Goal: Task Accomplishment & Management: Use online tool/utility

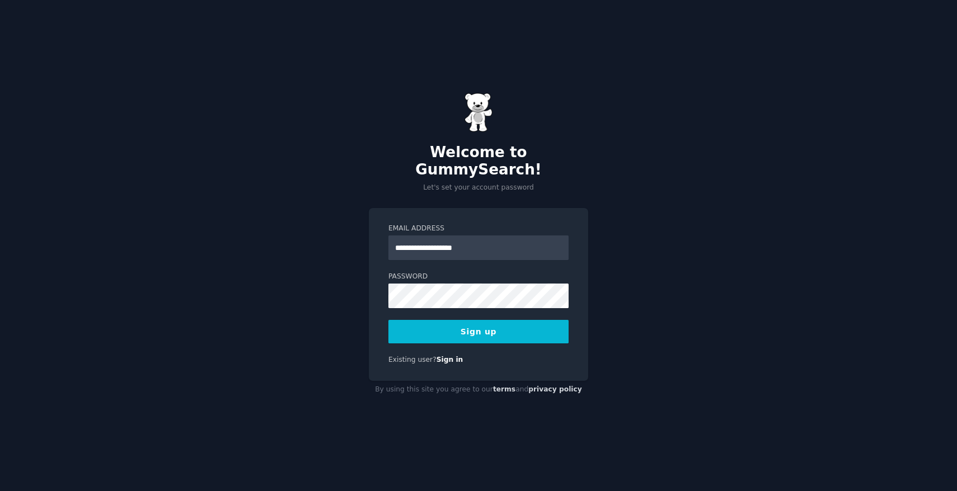
type input "**********"
click at [0, 491] on com-1password-button at bounding box center [0, 491] width 0 height 0
click at [517, 327] on button "Sign up" at bounding box center [478, 332] width 180 height 24
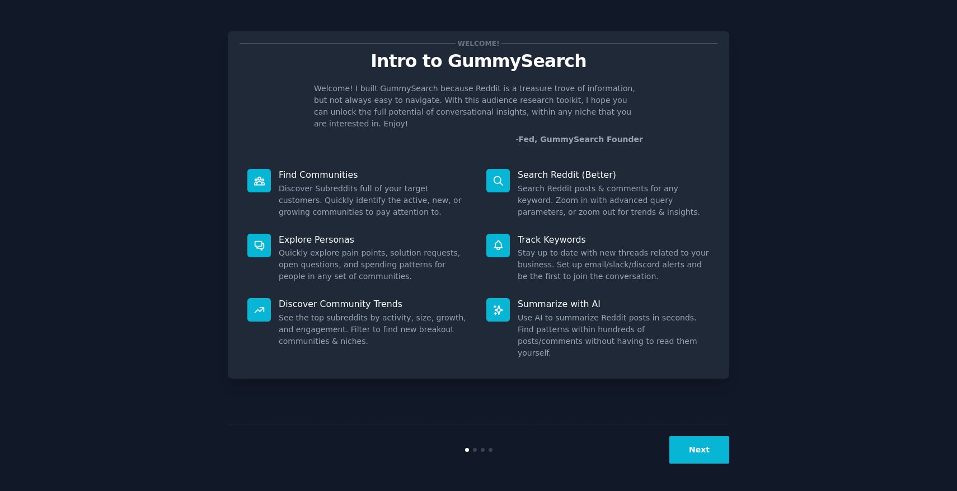
click at [710, 450] on button "Next" at bounding box center [699, 450] width 60 height 27
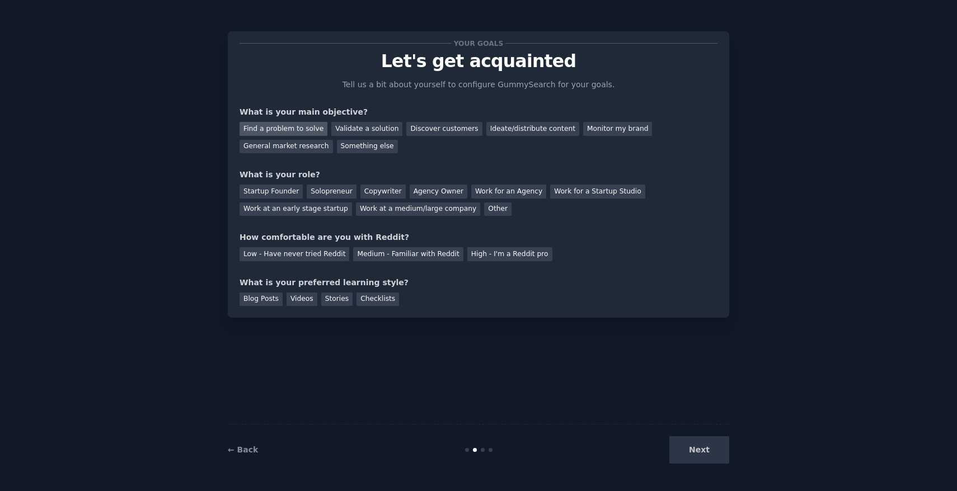
click at [276, 122] on div "Find a problem to solve" at bounding box center [284, 129] width 88 height 14
click at [356, 129] on div "Validate a solution" at bounding box center [366, 129] width 71 height 14
click at [424, 128] on div "Discover customers" at bounding box center [444, 129] width 76 height 14
click at [313, 131] on div "Find a problem to solve" at bounding box center [284, 129] width 88 height 14
click at [424, 188] on div "Agency Owner" at bounding box center [439, 192] width 58 height 14
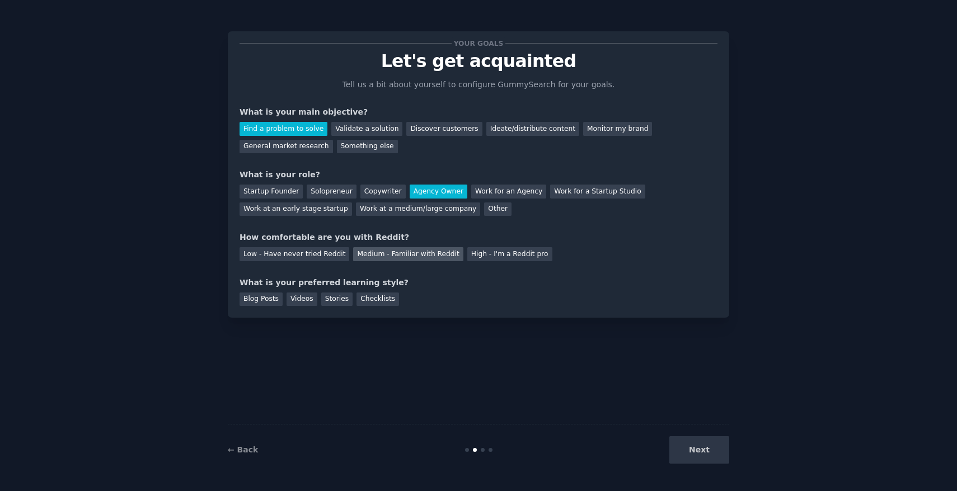
click at [363, 257] on div "Medium - Familiar with Reddit" at bounding box center [408, 254] width 110 height 14
click at [273, 300] on div "Blog Posts" at bounding box center [261, 300] width 43 height 14
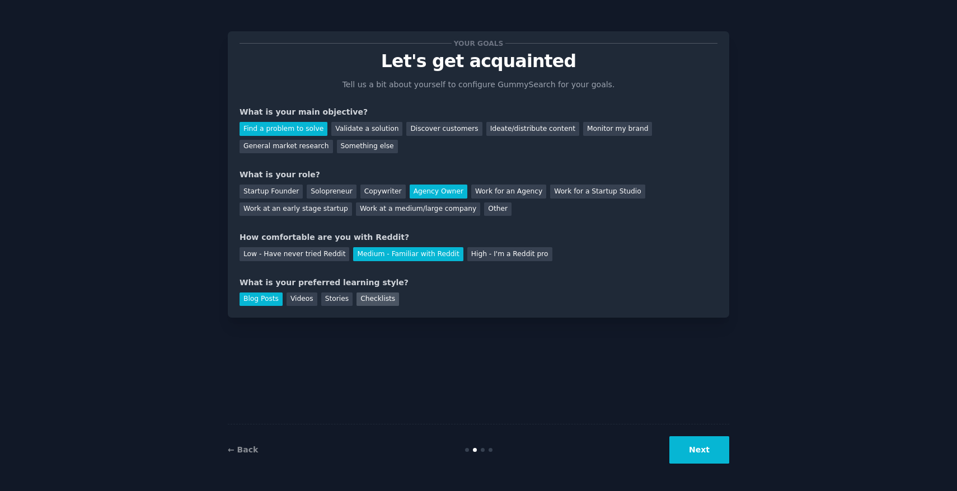
click at [367, 304] on div "Checklists" at bounding box center [377, 300] width 43 height 14
click at [280, 299] on div "Blog Posts" at bounding box center [261, 300] width 43 height 14
click at [711, 448] on button "Next" at bounding box center [699, 450] width 60 height 27
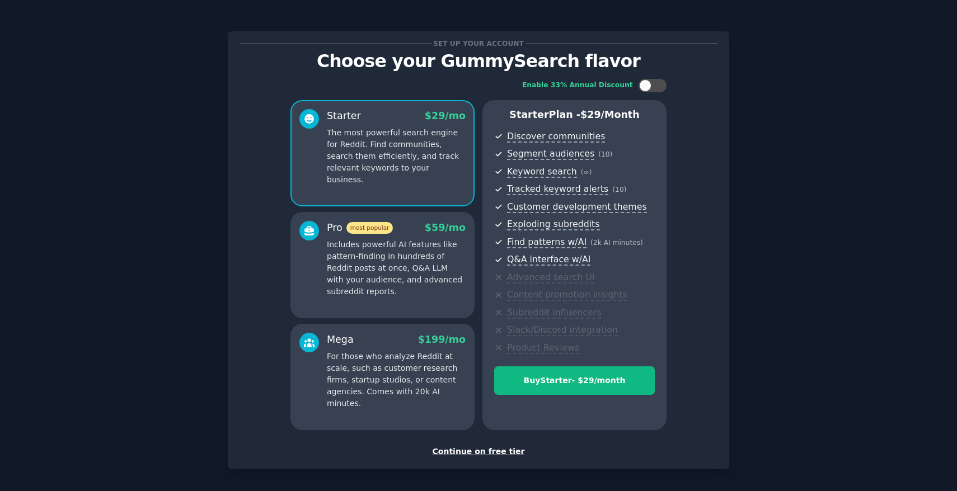
click at [492, 452] on div "Continue on free tier" at bounding box center [479, 452] width 478 height 12
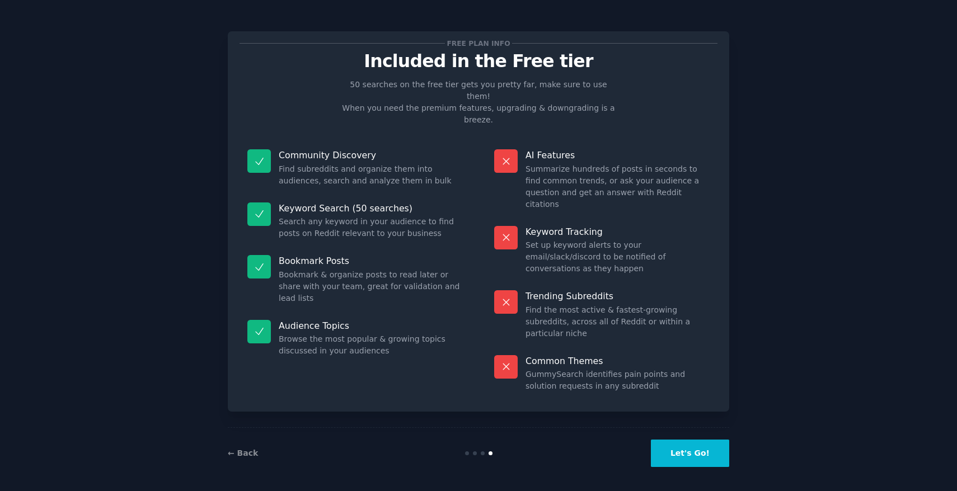
click at [699, 451] on button "Let's Go!" at bounding box center [690, 453] width 78 height 27
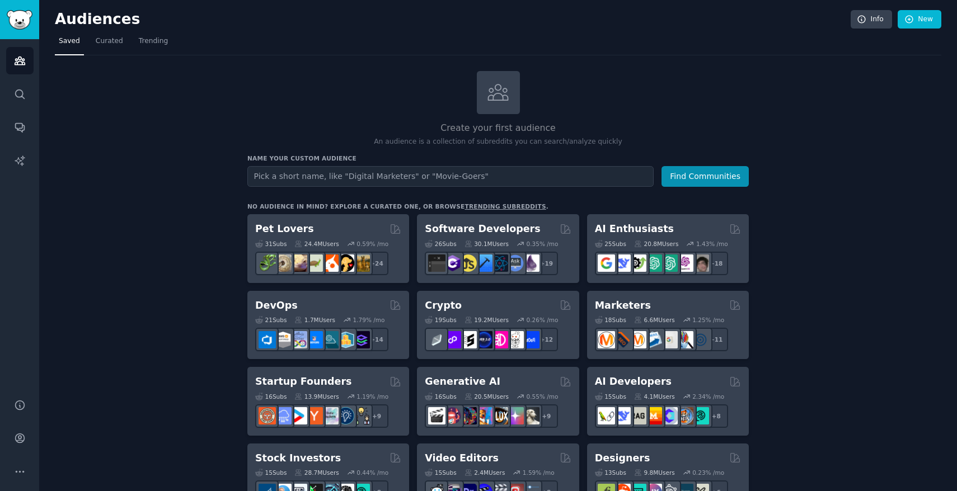
click at [478, 180] on input "text" at bounding box center [450, 176] width 406 height 21
type input "h"
type input "Huizenkopers"
click at [730, 180] on button "Find Communities" at bounding box center [704, 176] width 87 height 21
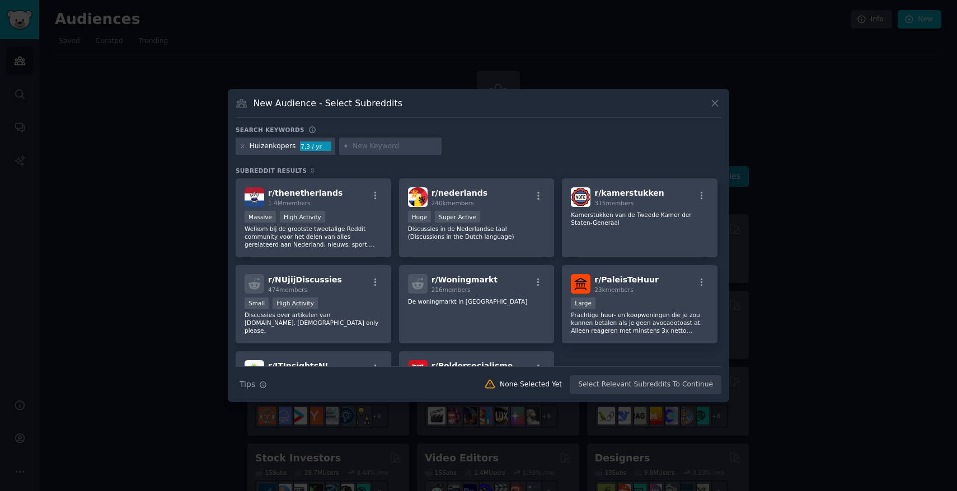
click at [312, 145] on div "7.3 / yr" at bounding box center [315, 147] width 31 height 10
click at [380, 148] on input "text" at bounding box center [395, 147] width 85 height 10
type input "m"
type input "hypotheek"
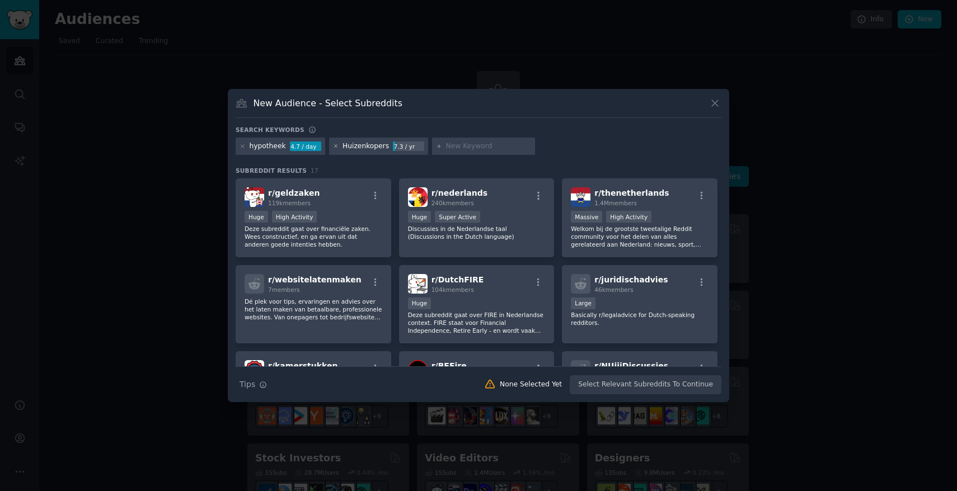
click at [333, 145] on icon at bounding box center [336, 146] width 6 height 6
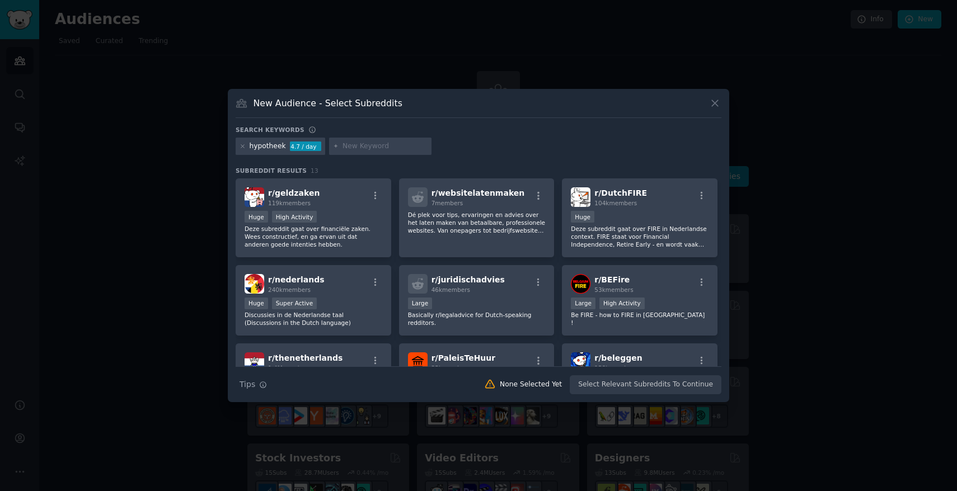
click at [354, 146] on input "text" at bounding box center [384, 147] width 85 height 10
type input "huis kopen"
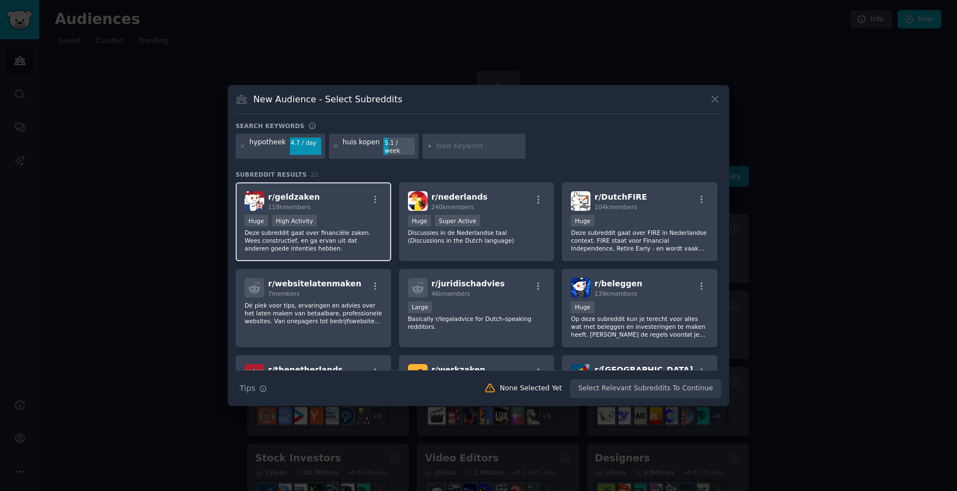
click at [363, 208] on div "r/ geldzaken 119k members Huge High Activity Deze subreddit gaat over financiël…" at bounding box center [314, 221] width 156 height 79
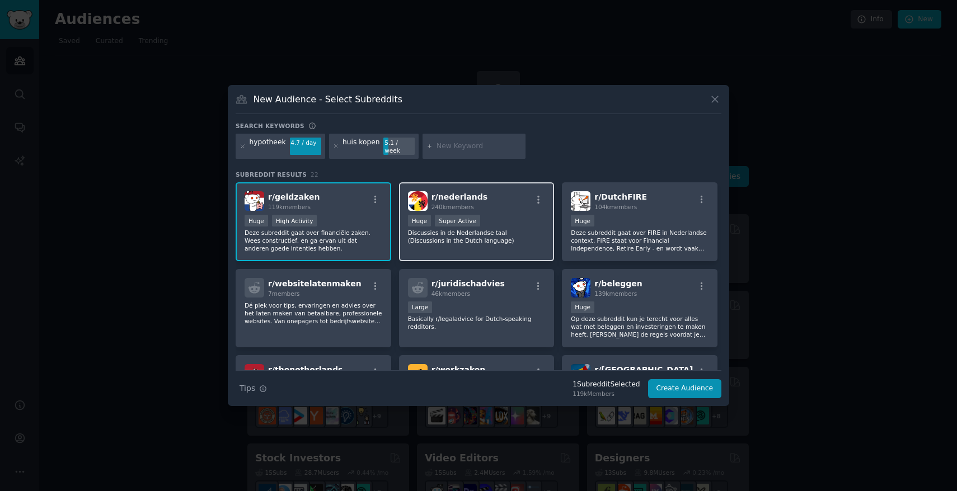
click at [531, 209] on div "r/ nederlands 240k members 100,000 - 1,000,000 members Huge Super Active Discus…" at bounding box center [477, 221] width 156 height 79
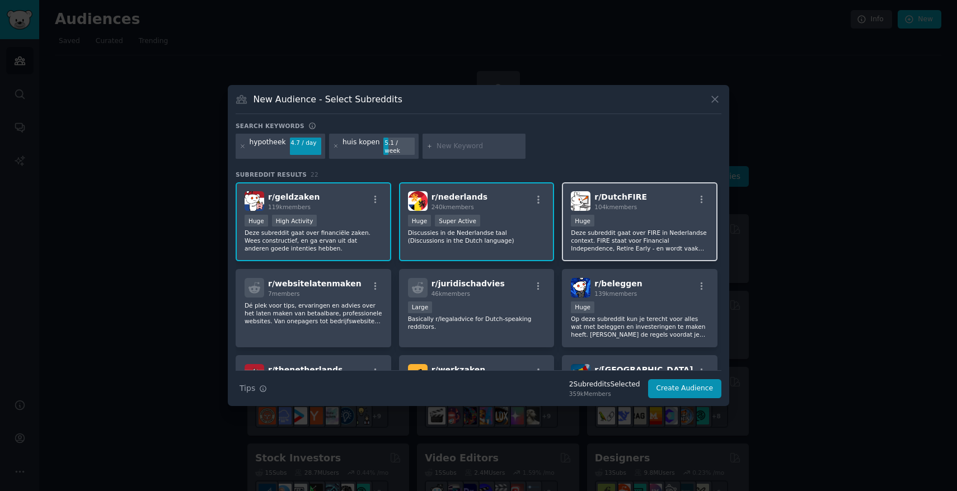
click at [662, 217] on div "Huge" at bounding box center [640, 222] width 138 height 14
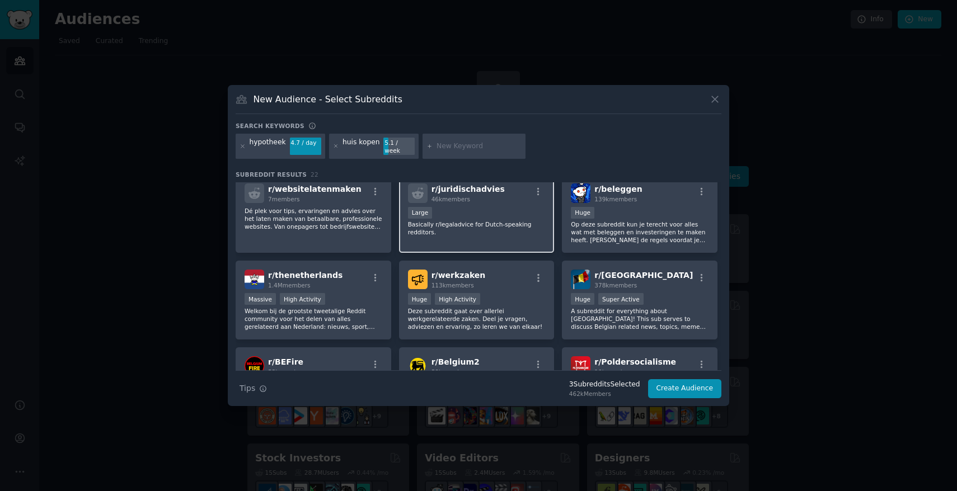
scroll to position [96, 0]
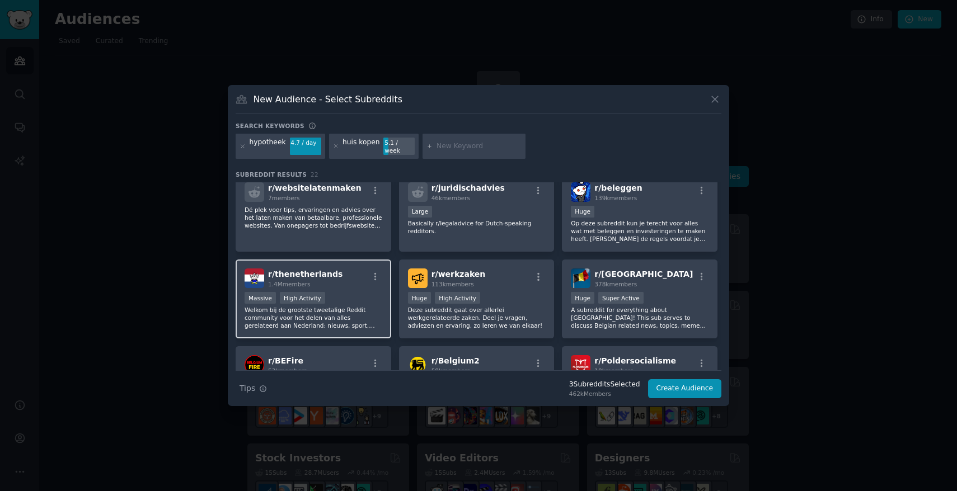
click at [354, 292] on div "Massive High Activity" at bounding box center [314, 299] width 138 height 14
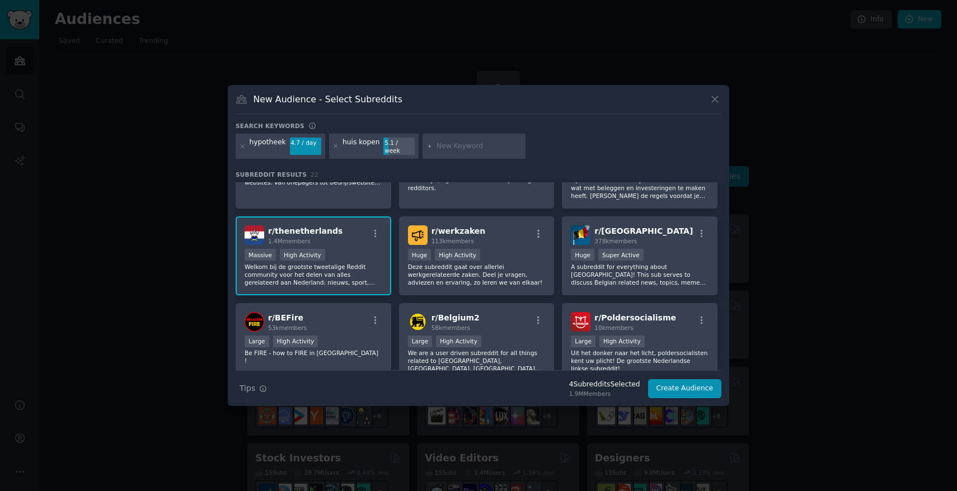
scroll to position [139, 0]
click at [529, 270] on p "Deze subreddit gaat over allerlei werkgerelateerde zaken. Deel je vragen, advie…" at bounding box center [477, 274] width 138 height 24
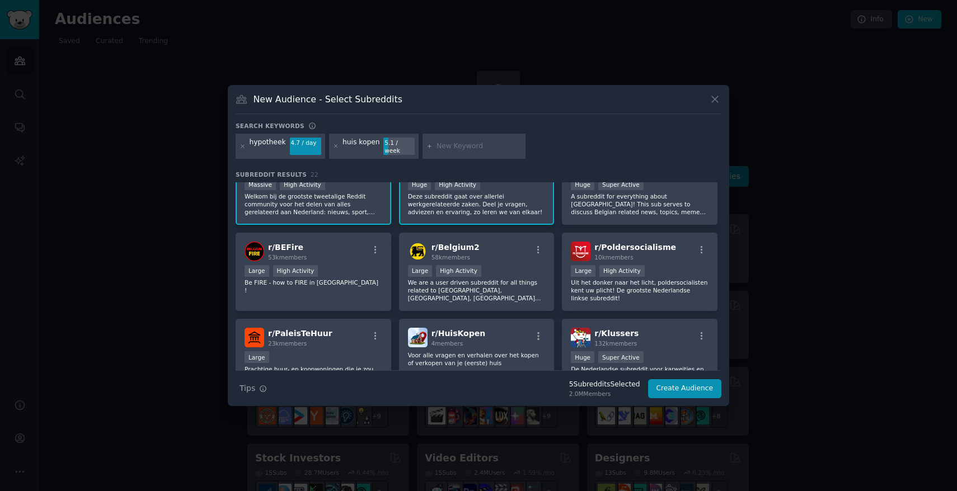
scroll to position [0, 0]
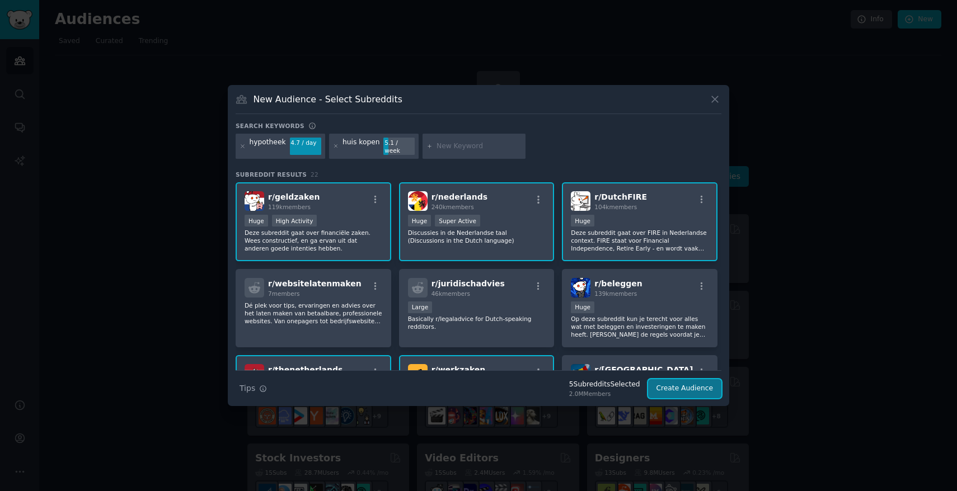
click at [701, 384] on button "Create Audience" at bounding box center [685, 388] width 74 height 19
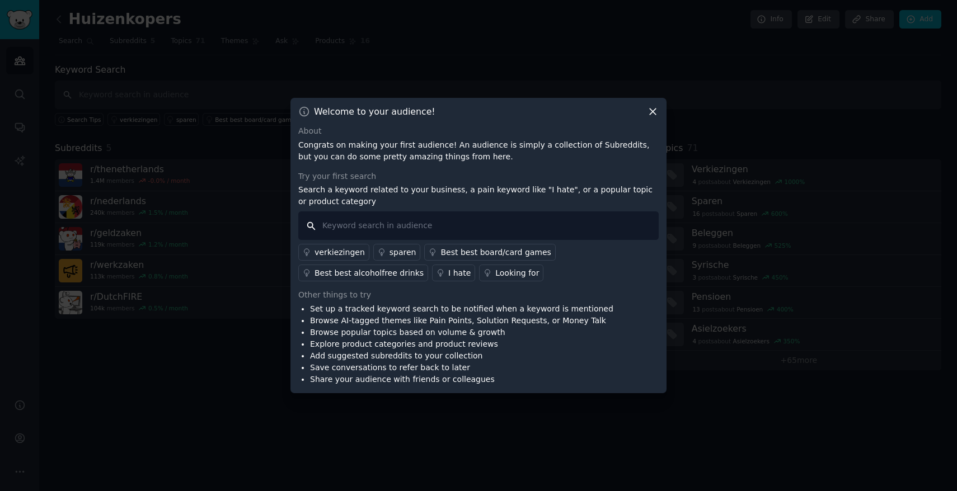
click at [418, 237] on input "text" at bounding box center [478, 226] width 360 height 29
type input "hypotheek"
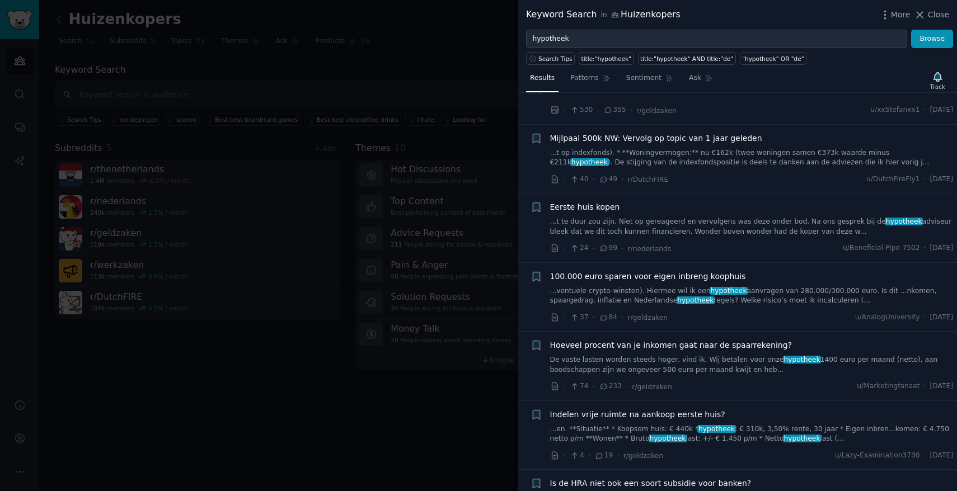
scroll to position [1822, 0]
click at [945, 38] on button "Browse" at bounding box center [932, 39] width 42 height 19
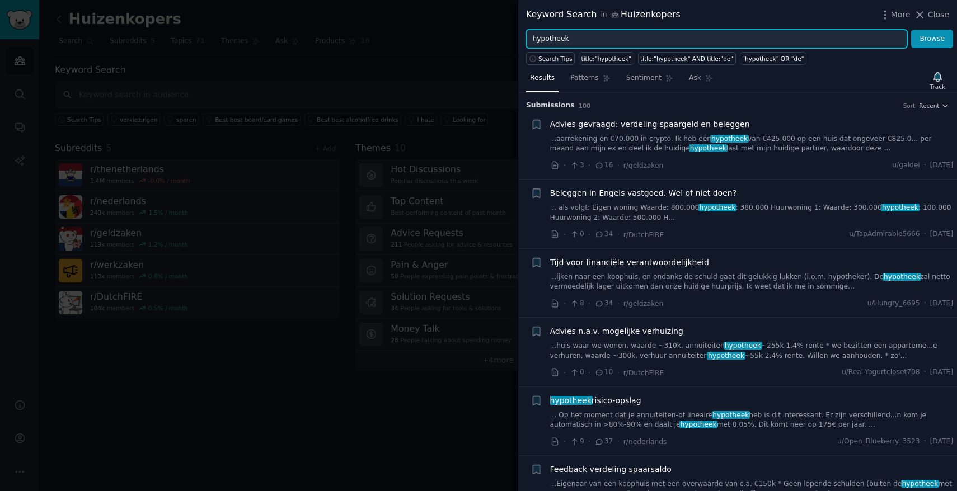
click at [712, 34] on input "hypotheek" at bounding box center [716, 39] width 381 height 19
click at [911, 30] on button "Browse" at bounding box center [932, 39] width 42 height 19
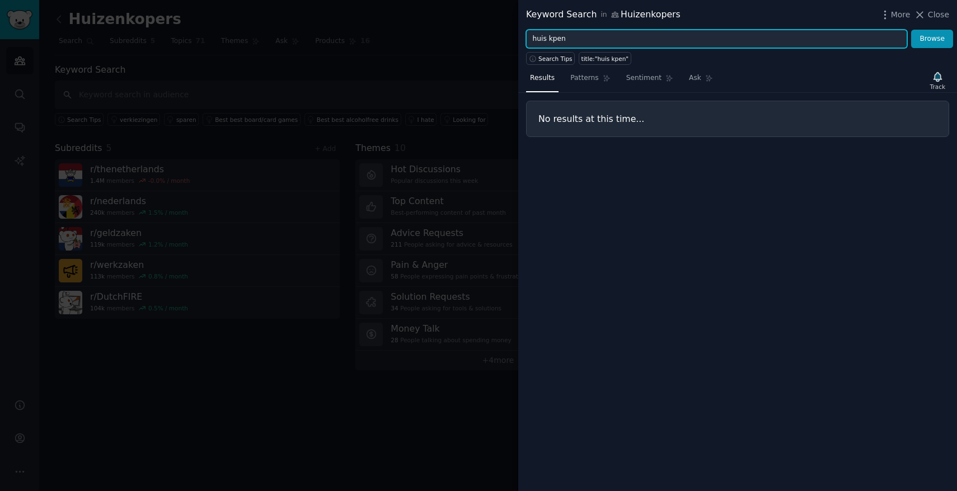
click at [553, 35] on input "huis kpen" at bounding box center [716, 39] width 381 height 19
type input "huis kopen"
click at [911, 30] on button "Browse" at bounding box center [932, 39] width 42 height 19
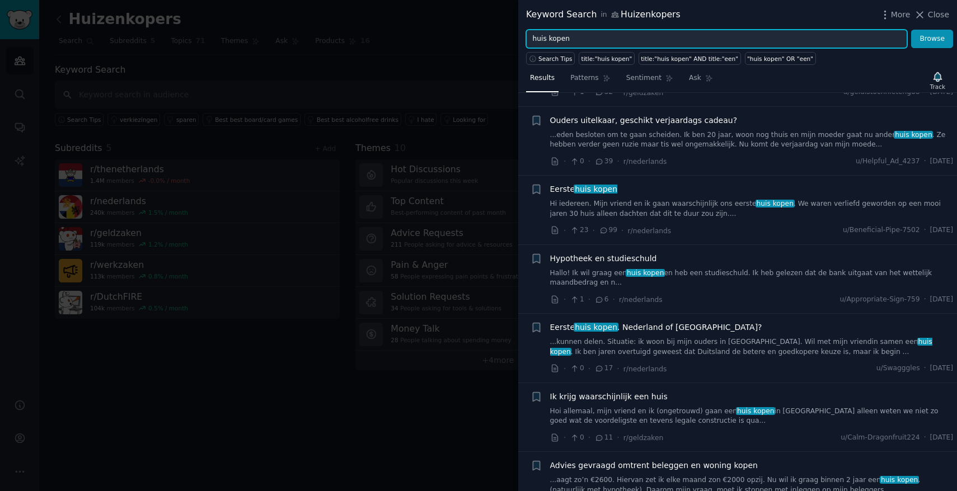
scroll to position [0, 0]
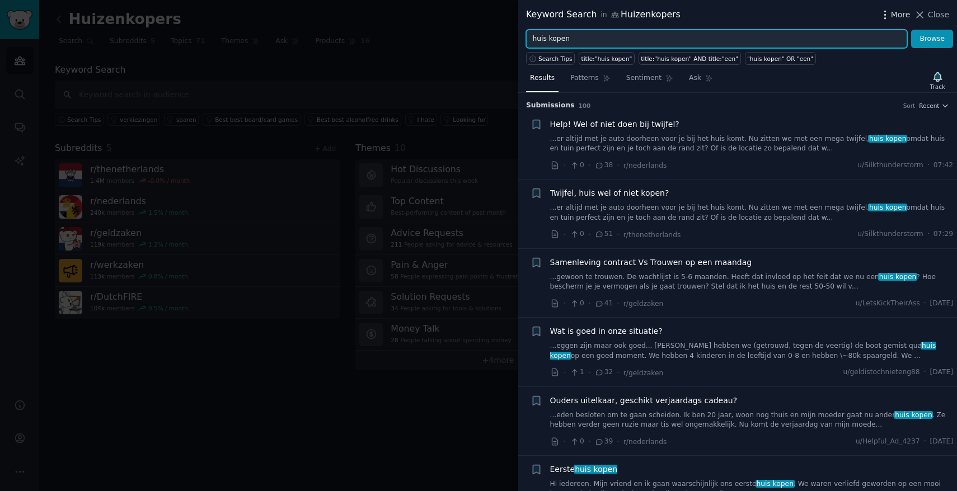
click at [885, 12] on icon "button" at bounding box center [884, 15] width 1 height 8
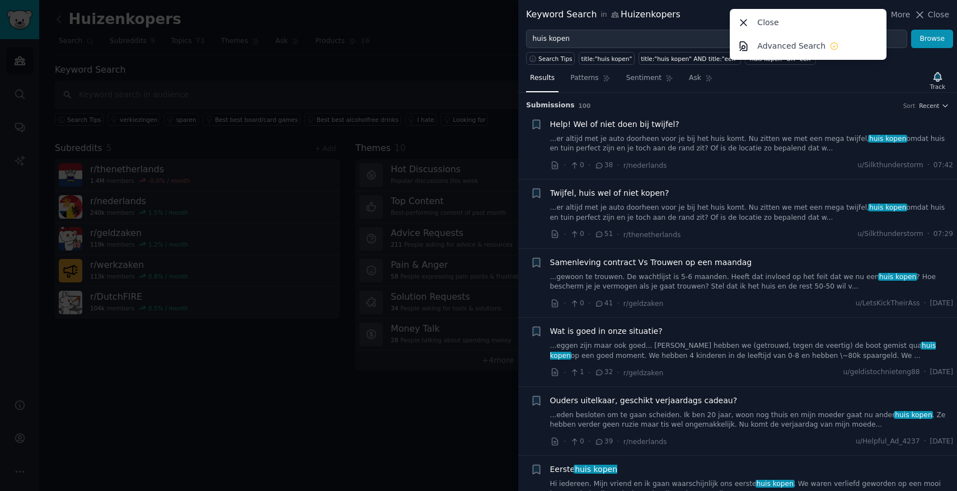
click at [908, 79] on div "Results Patterns Sentiment Ask Track" at bounding box center [737, 81] width 439 height 24
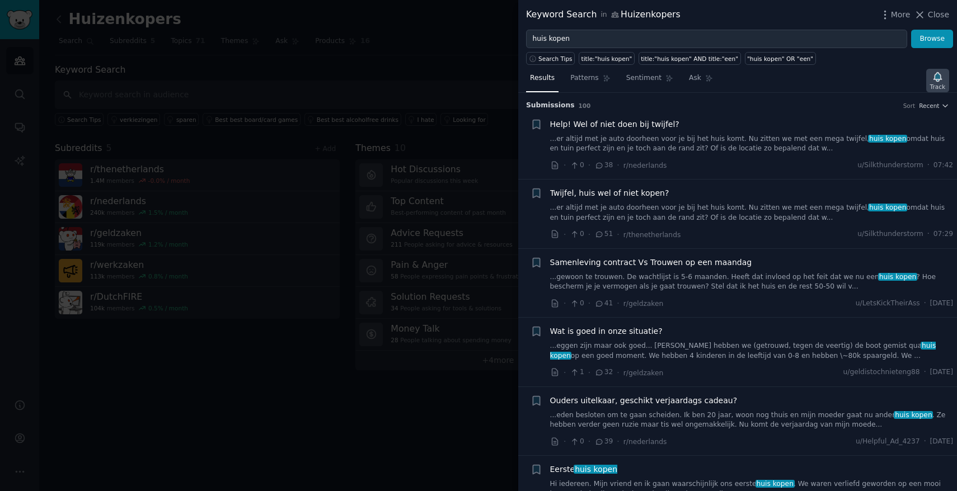
click at [939, 77] on icon "button" at bounding box center [937, 76] width 8 height 9
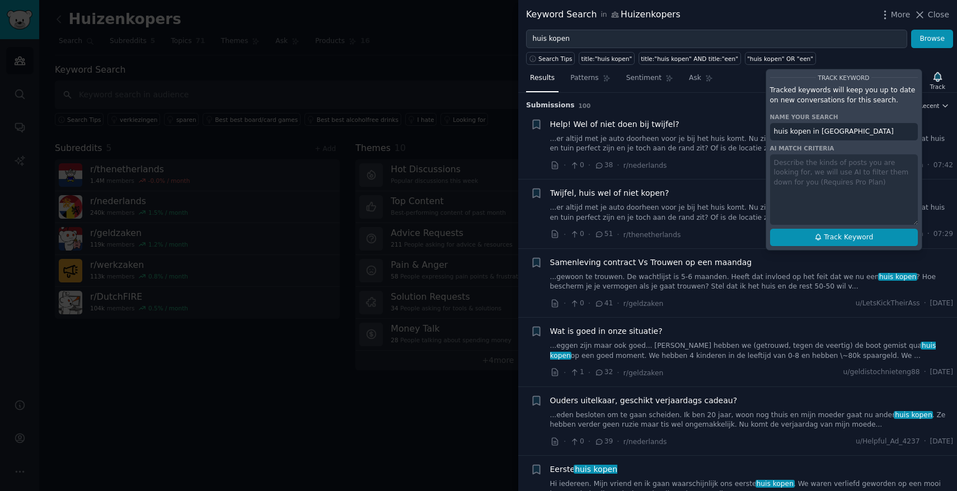
click at [869, 237] on span "Track Keyword" at bounding box center [848, 238] width 49 height 10
type input "huis kopen in [GEOGRAPHIC_DATA]"
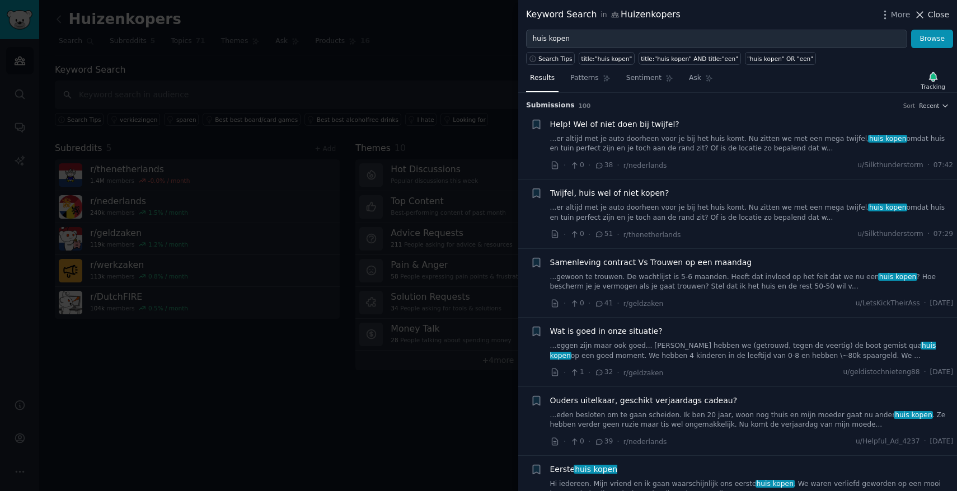
click at [925, 13] on icon at bounding box center [920, 15] width 12 height 12
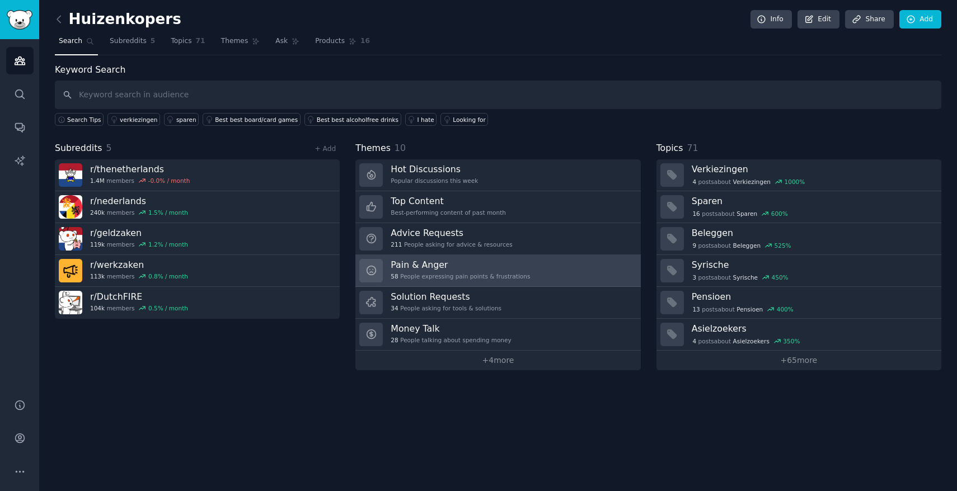
click at [458, 273] on div "58 People expressing pain points & frustrations" at bounding box center [460, 277] width 139 height 8
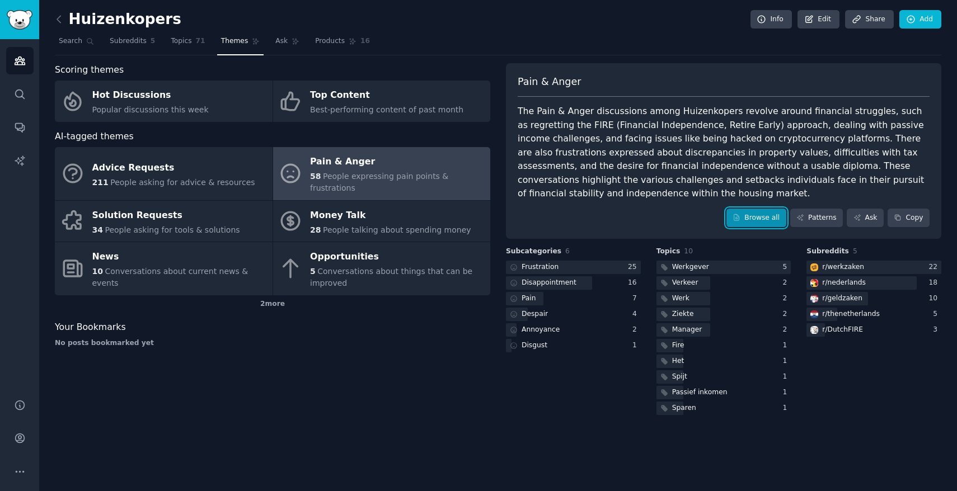
click at [777, 224] on link "Browse all" at bounding box center [756, 218] width 60 height 19
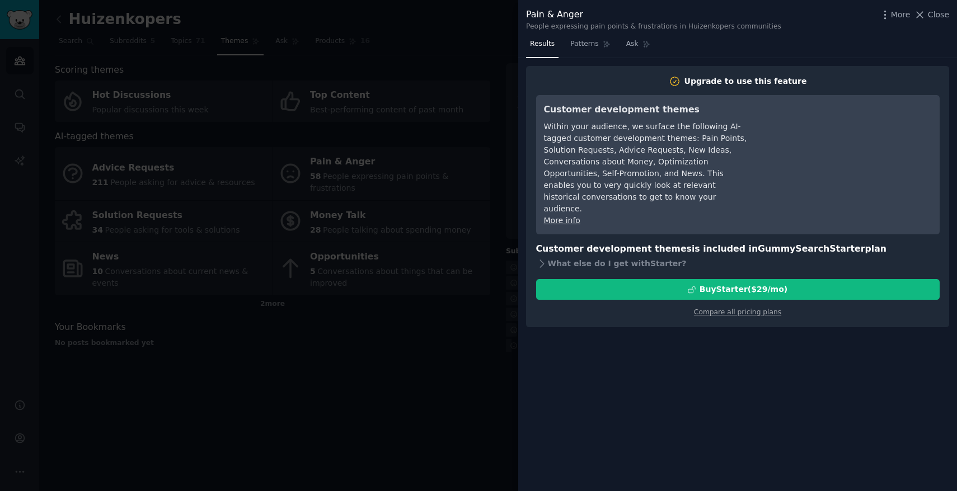
click at [488, 350] on div at bounding box center [478, 245] width 957 height 491
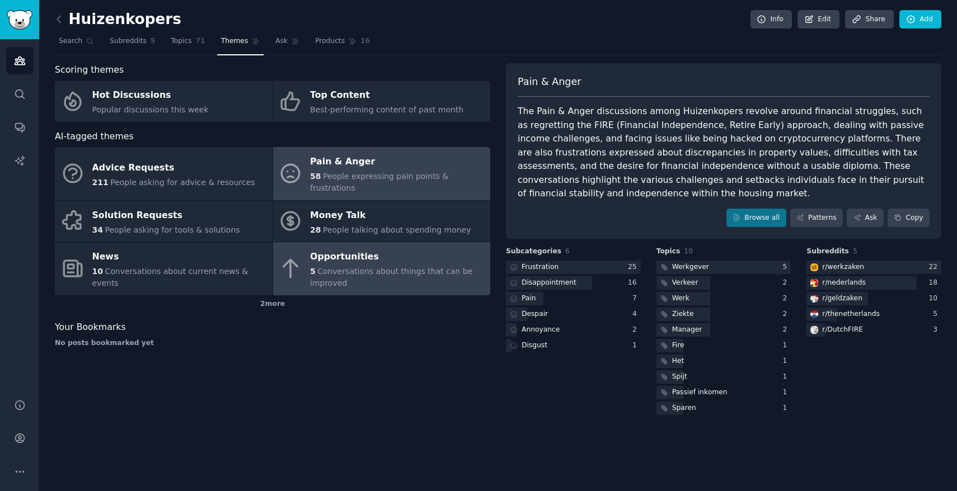
click at [409, 270] on div "5 Conversations about things that can be improved" at bounding box center [397, 278] width 175 height 24
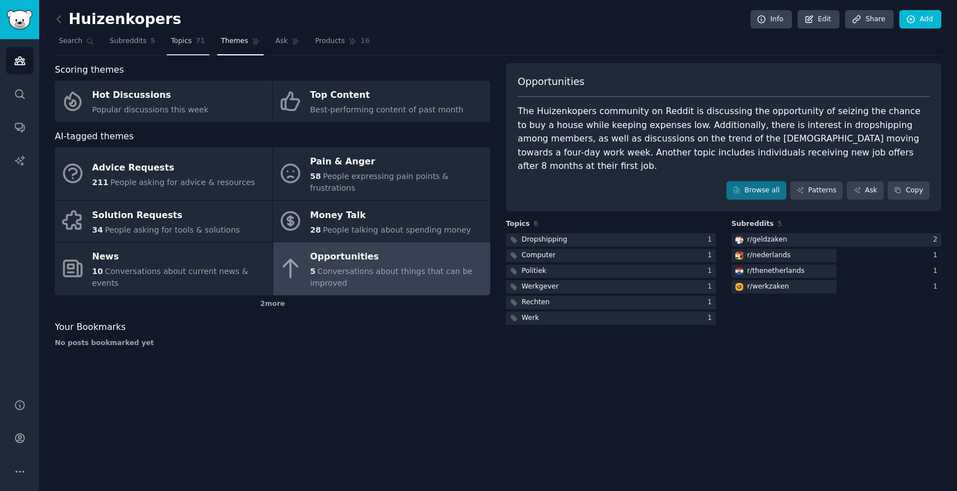
click at [175, 44] on span "Topics" at bounding box center [181, 41] width 21 height 10
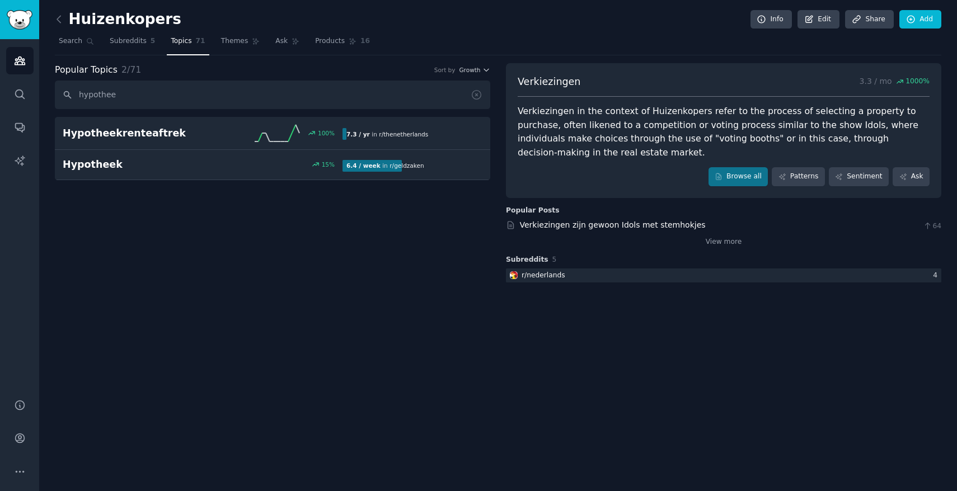
type input "hypotheek"
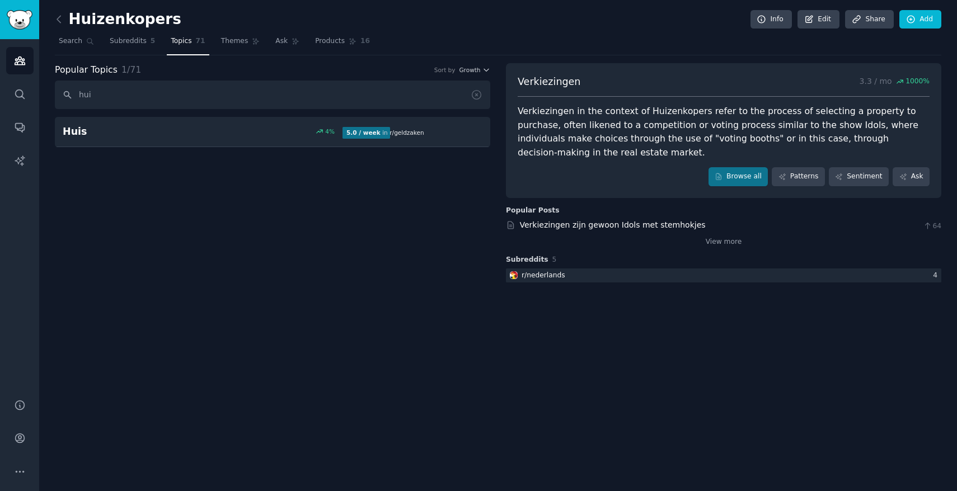
type input "huis"
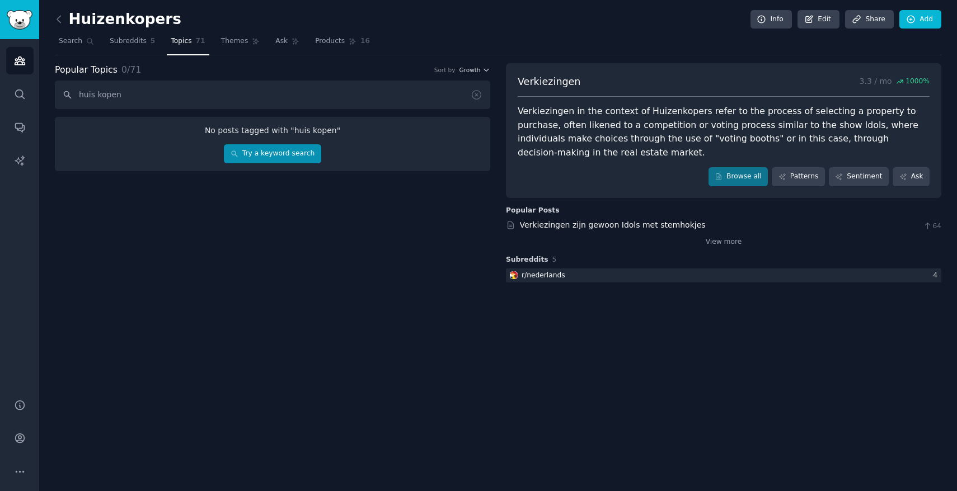
type input "huis kopen"
click at [251, 152] on link "Try a keyword search" at bounding box center [272, 153] width 97 height 19
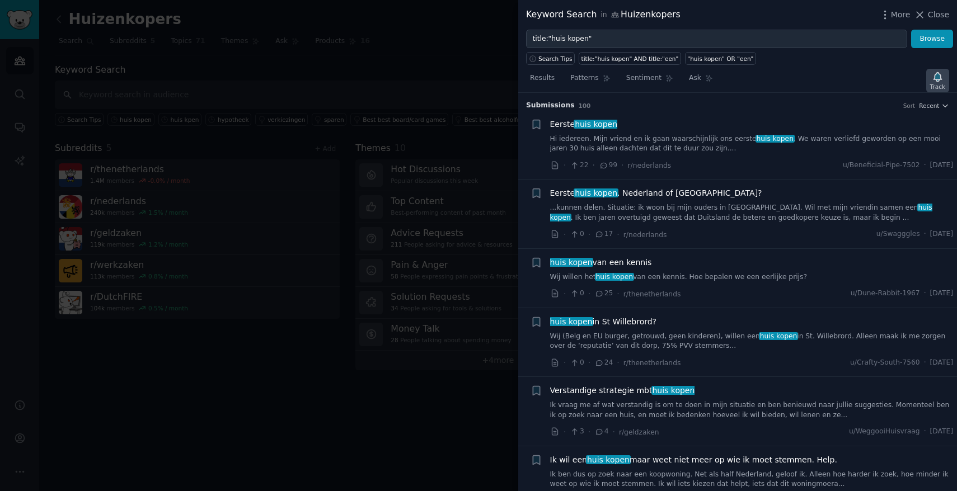
click at [939, 79] on icon "button" at bounding box center [938, 77] width 12 height 12
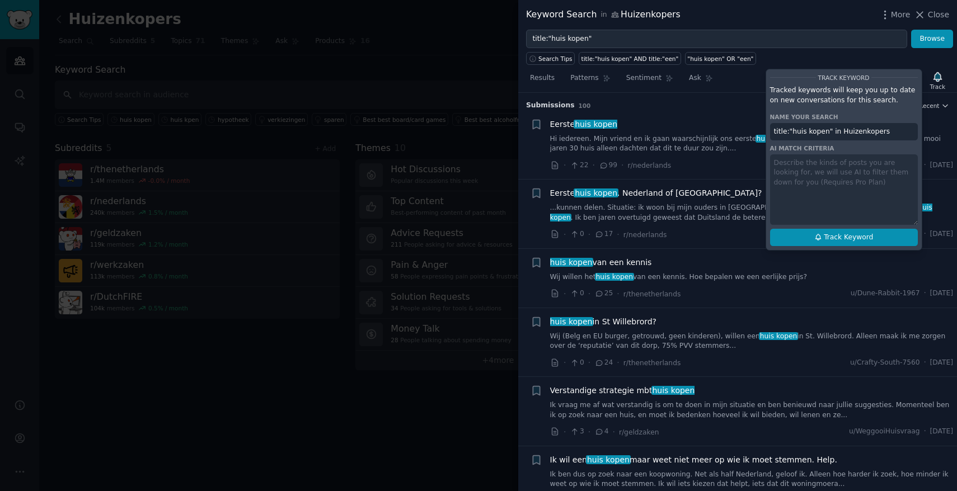
click at [858, 239] on span "Track Keyword" at bounding box center [848, 238] width 49 height 10
type input "title:"huis kopen" in Huizenkopers"
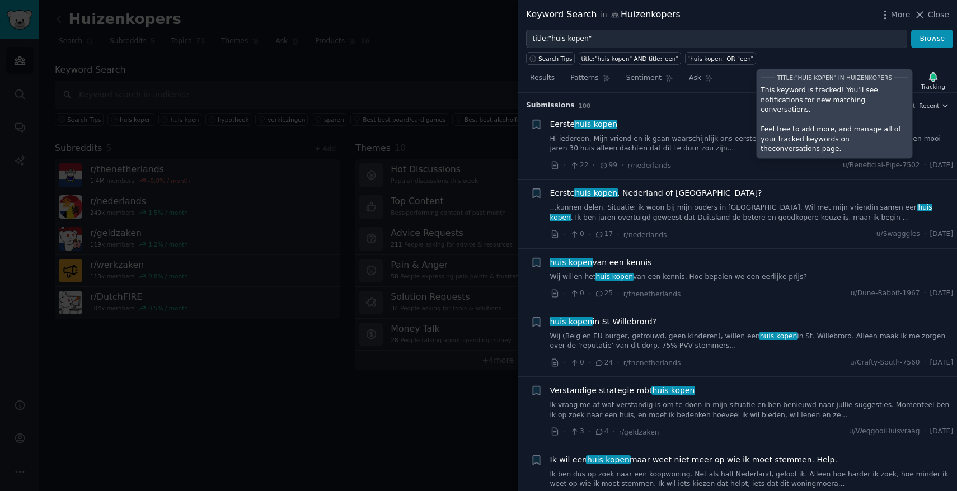
click at [435, 77] on div at bounding box center [478, 245] width 957 height 491
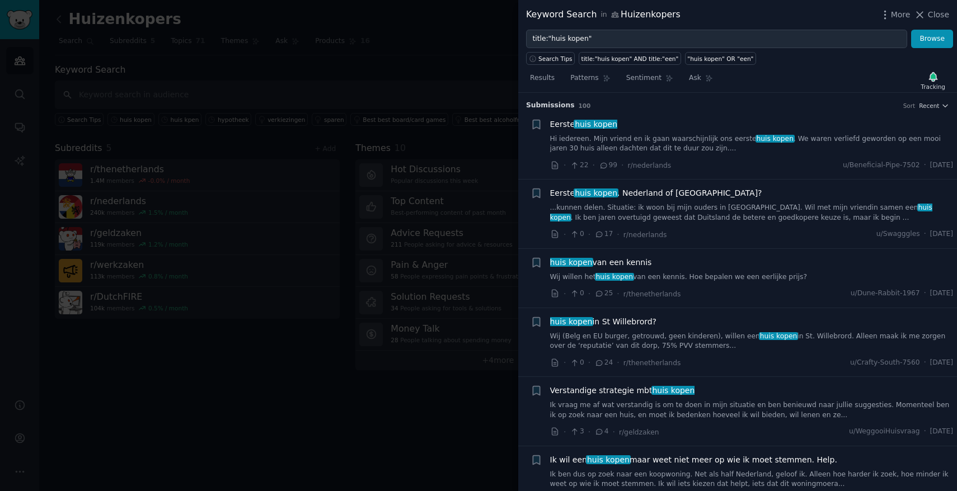
click at [431, 75] on div at bounding box center [478, 245] width 957 height 491
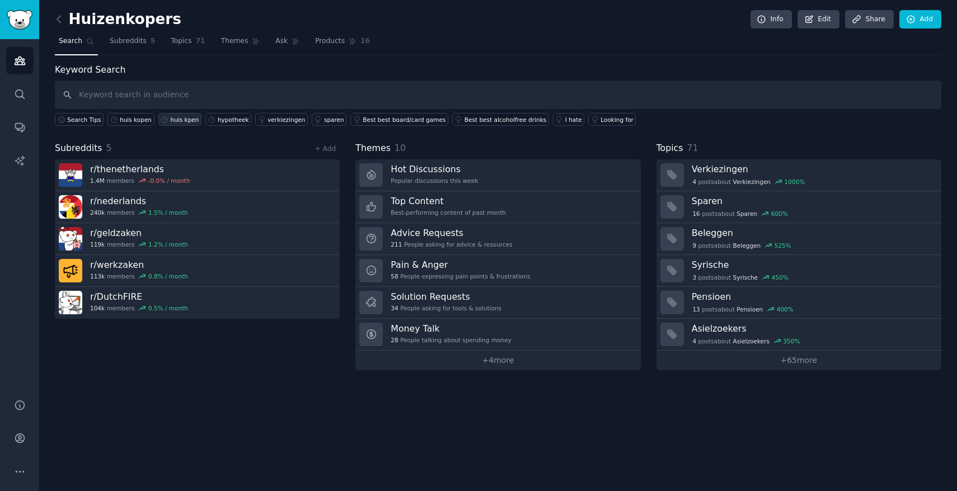
click at [188, 123] on div "huis kpen" at bounding box center [185, 120] width 29 height 8
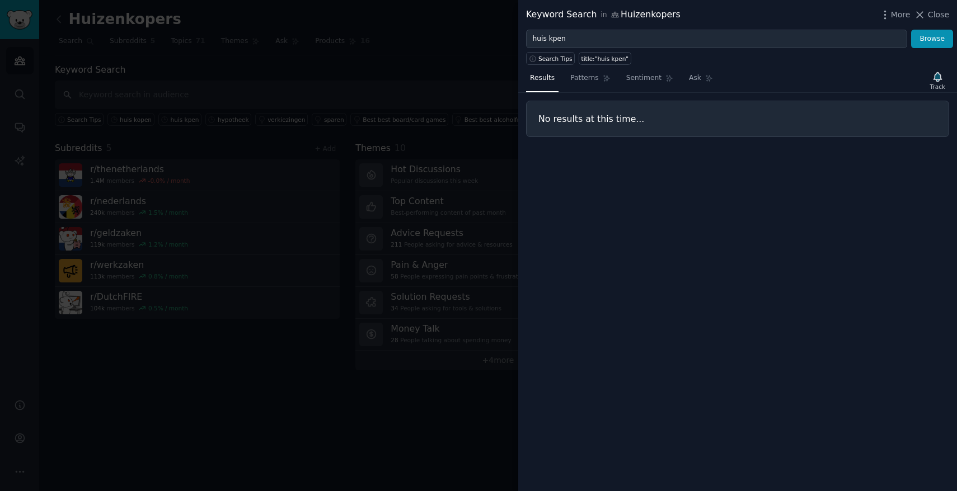
click at [133, 112] on div at bounding box center [478, 245] width 957 height 491
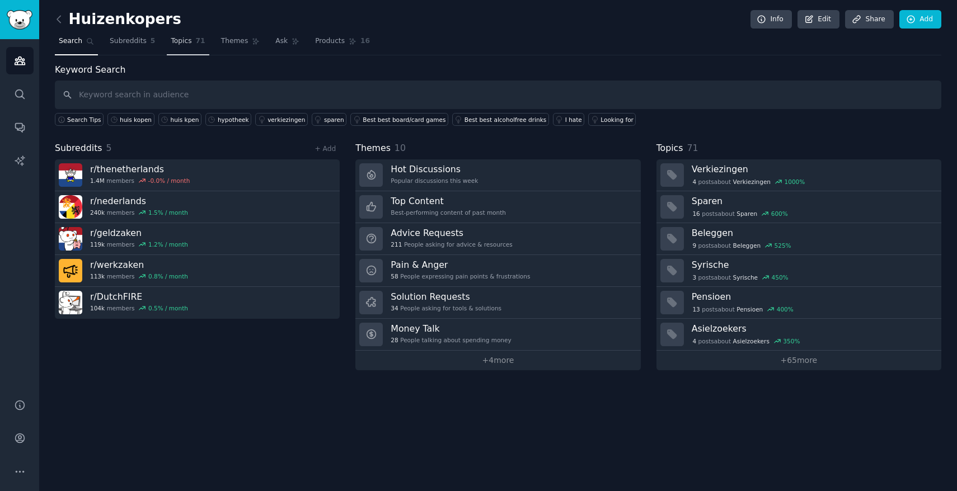
click at [186, 44] on span "Topics" at bounding box center [181, 41] width 21 height 10
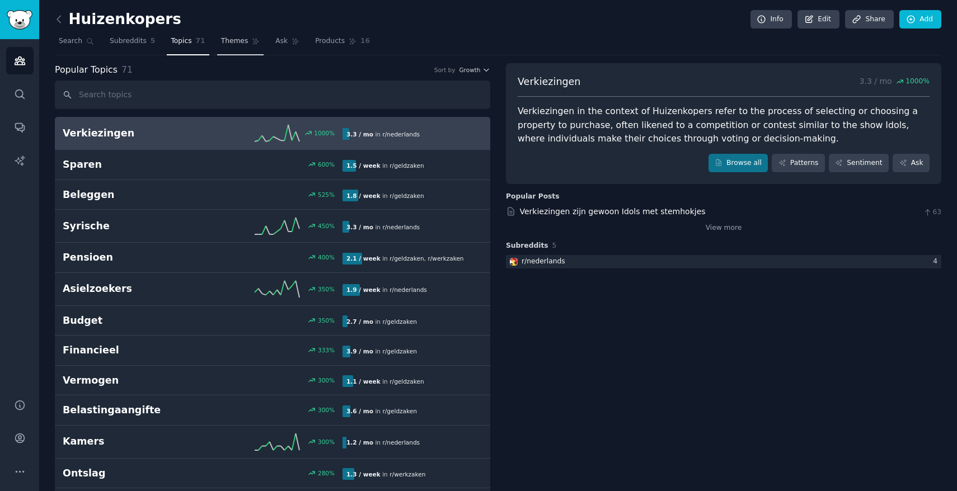
click at [233, 41] on span "Themes" at bounding box center [234, 41] width 27 height 10
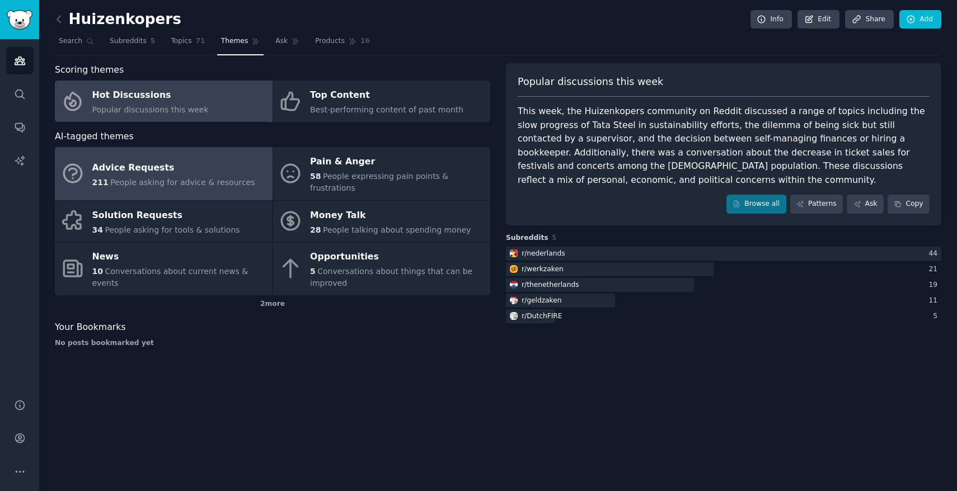
click at [204, 165] on div "Advice Requests" at bounding box center [173, 168] width 163 height 18
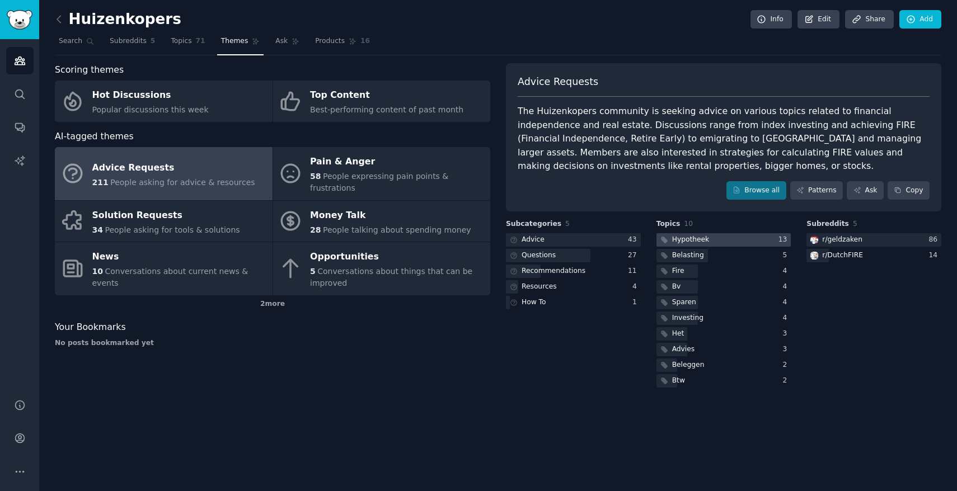
click at [683, 240] on div "Hypotheek" at bounding box center [690, 240] width 37 height 10
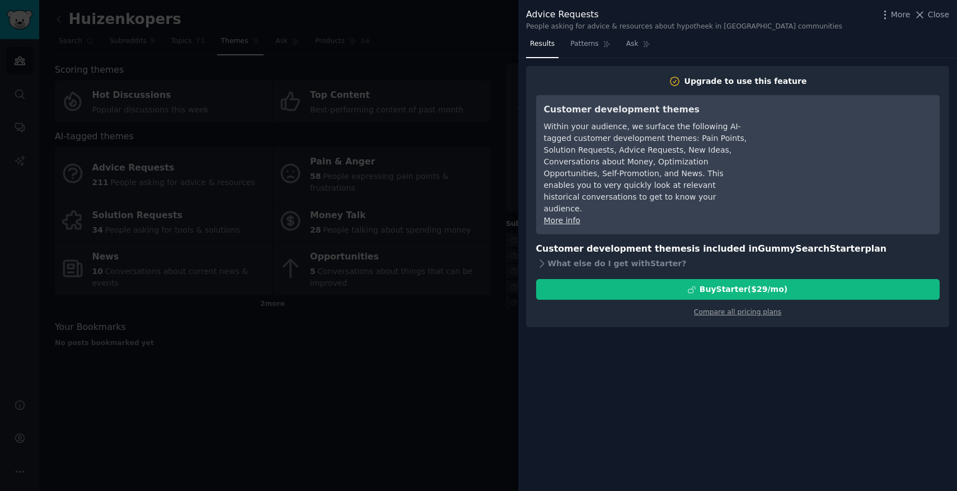
click at [490, 379] on div at bounding box center [478, 245] width 957 height 491
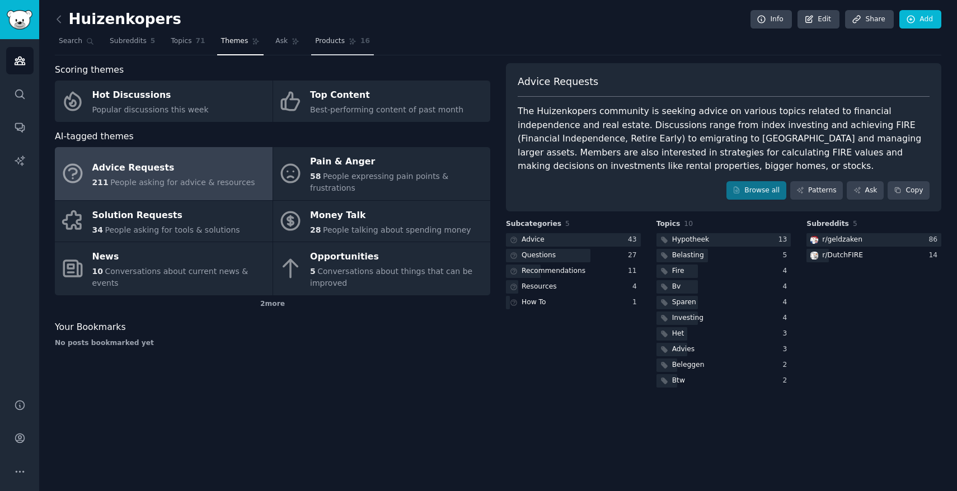
click at [328, 43] on span "Products" at bounding box center [330, 41] width 30 height 10
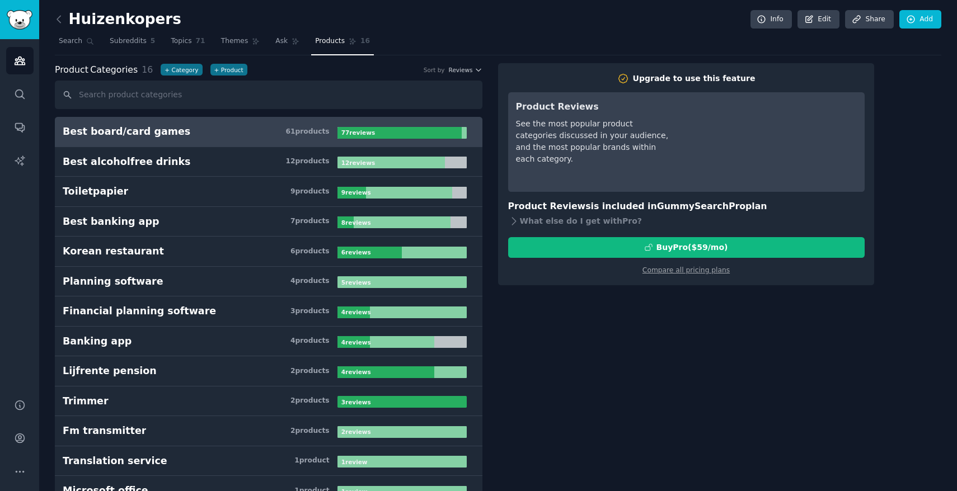
click at [244, 101] on input "text" at bounding box center [269, 95] width 428 height 29
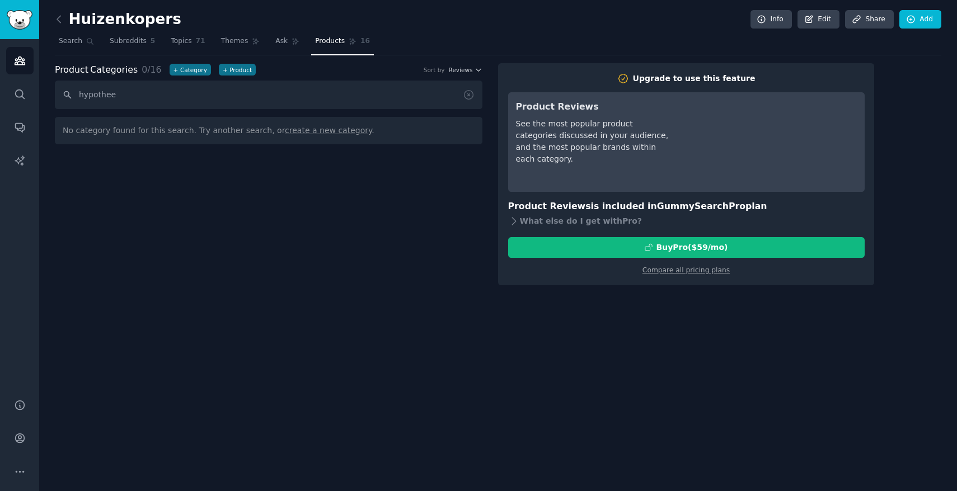
type input "hypotheek"
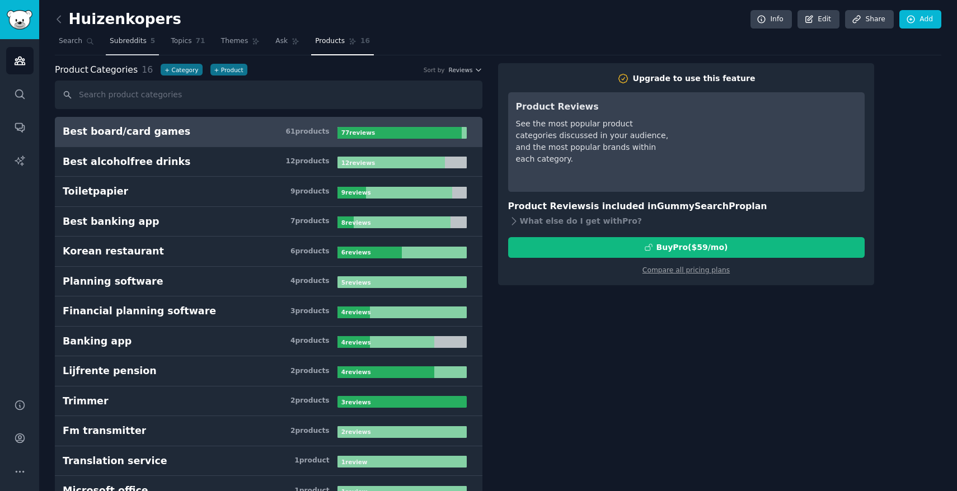
click at [132, 43] on span "Subreddits" at bounding box center [128, 41] width 37 height 10
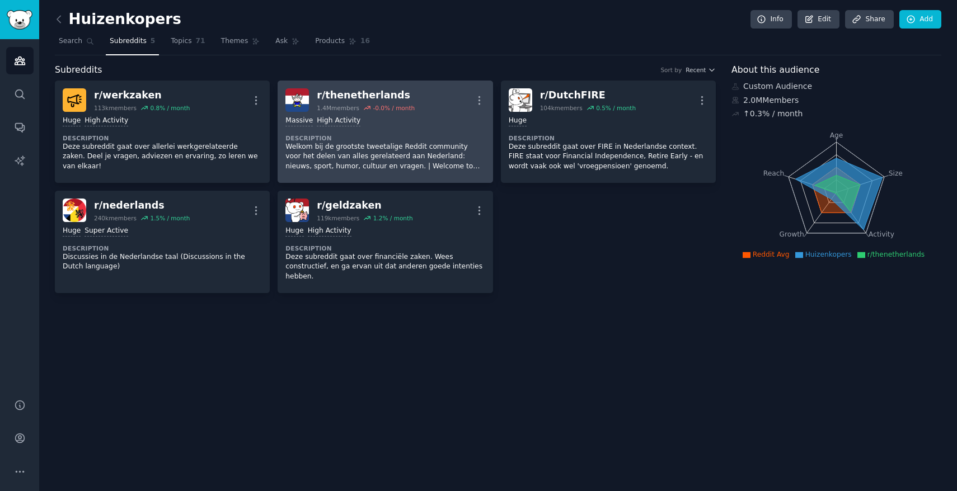
click at [422, 98] on div "r/ thenetherlands 1.4M members -0.0 % / month More" at bounding box center [384, 100] width 199 height 24
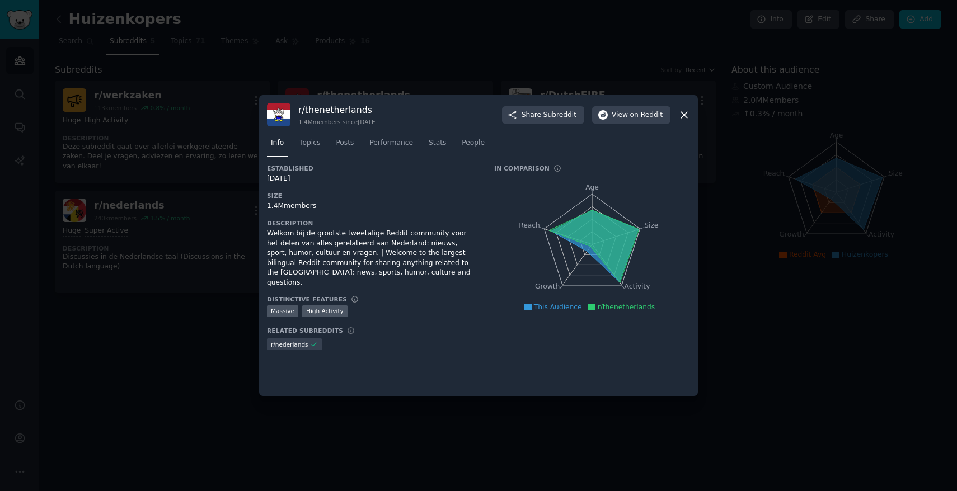
click at [219, 352] on div at bounding box center [478, 245] width 957 height 491
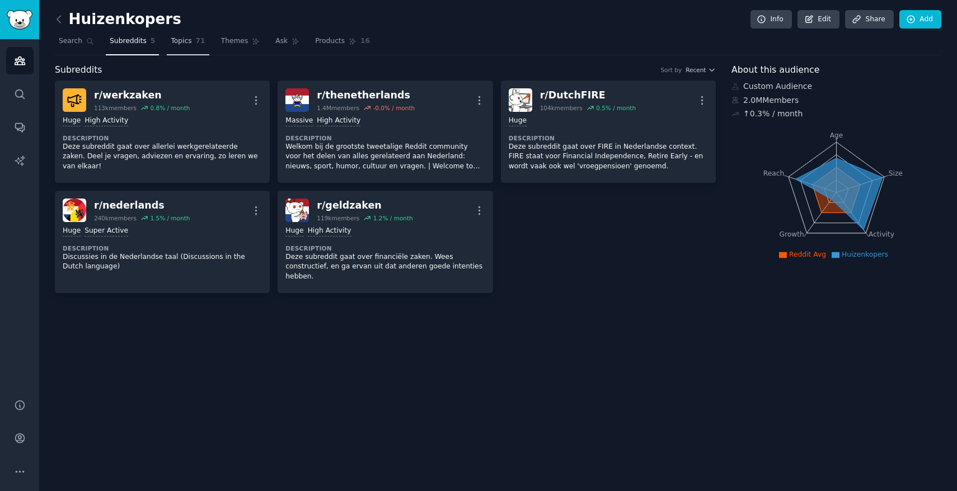
click at [176, 40] on span "Topics" at bounding box center [181, 41] width 21 height 10
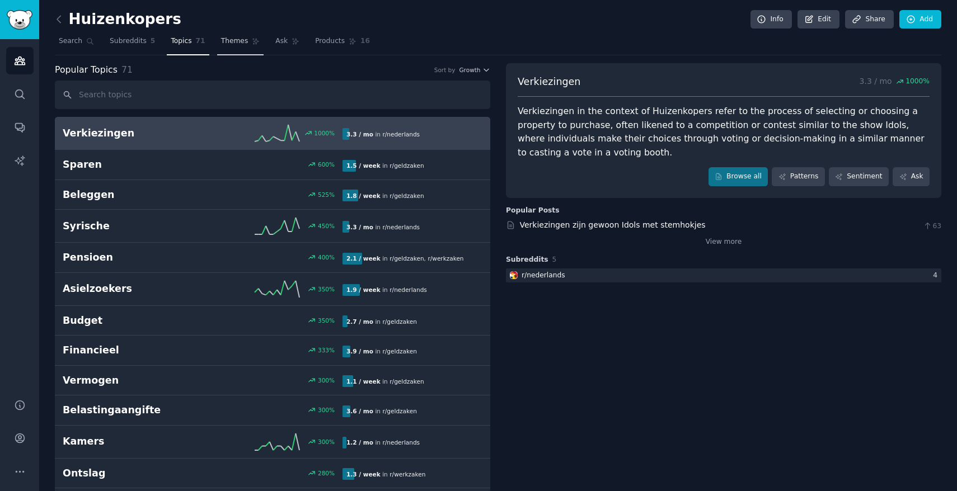
click at [230, 47] on link "Themes" at bounding box center [240, 43] width 47 height 23
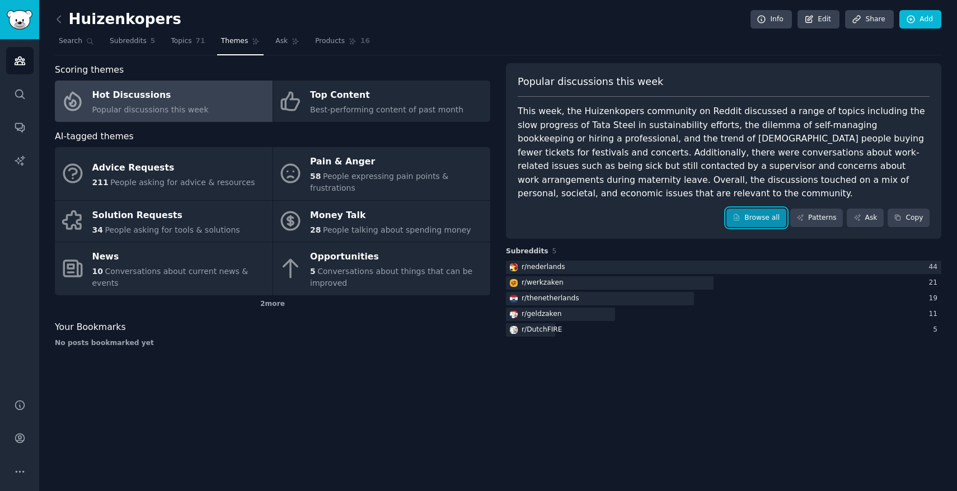
click at [745, 214] on link "Browse all" at bounding box center [756, 218] width 60 height 19
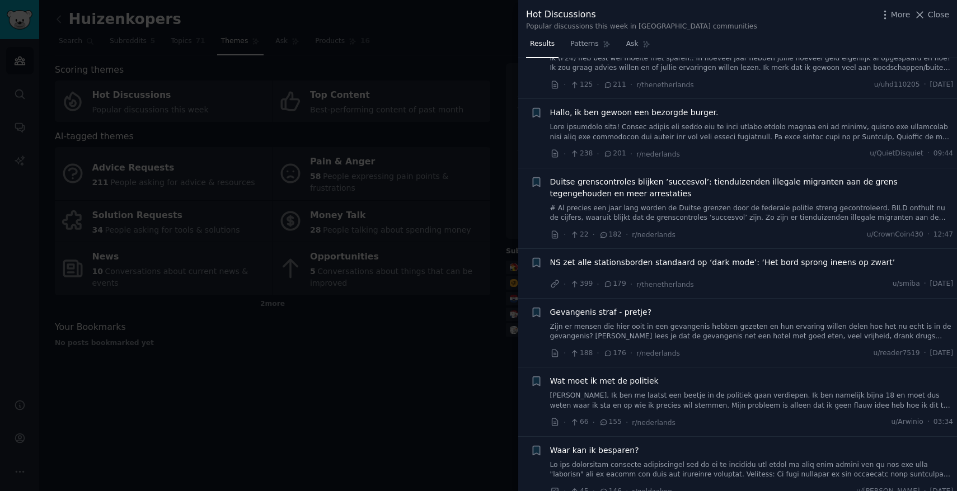
scroll to position [424, 0]
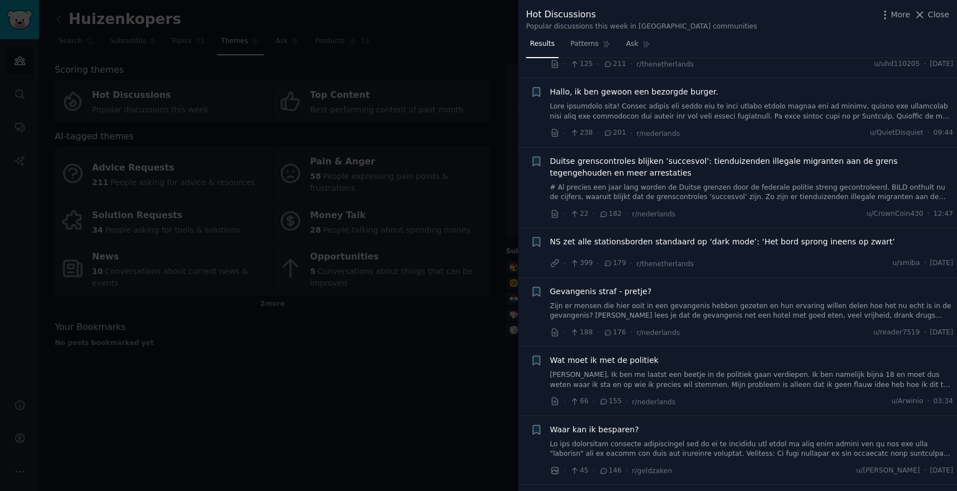
click at [730, 236] on span "NS zet alle stationsborden standaard op ‘dark mode’: ‘Het bord sprong ineens op…" at bounding box center [722, 242] width 345 height 12
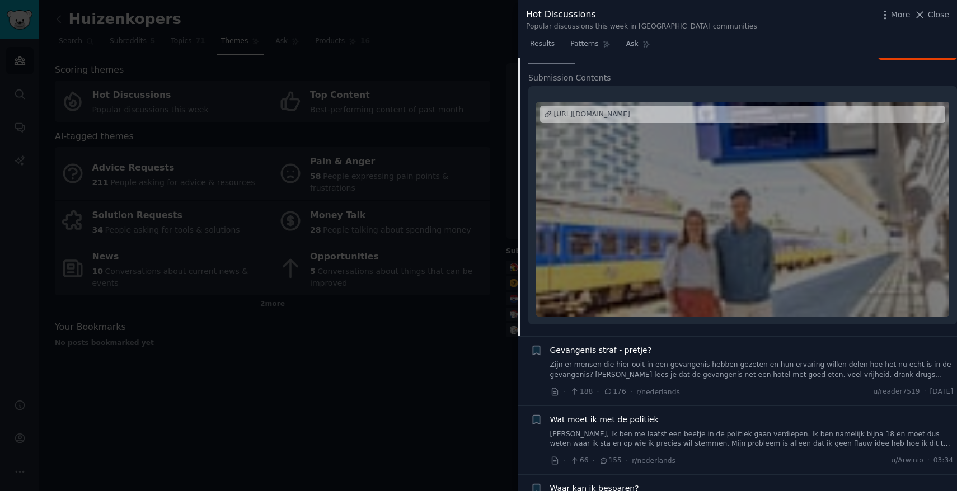
scroll to position [665, 0]
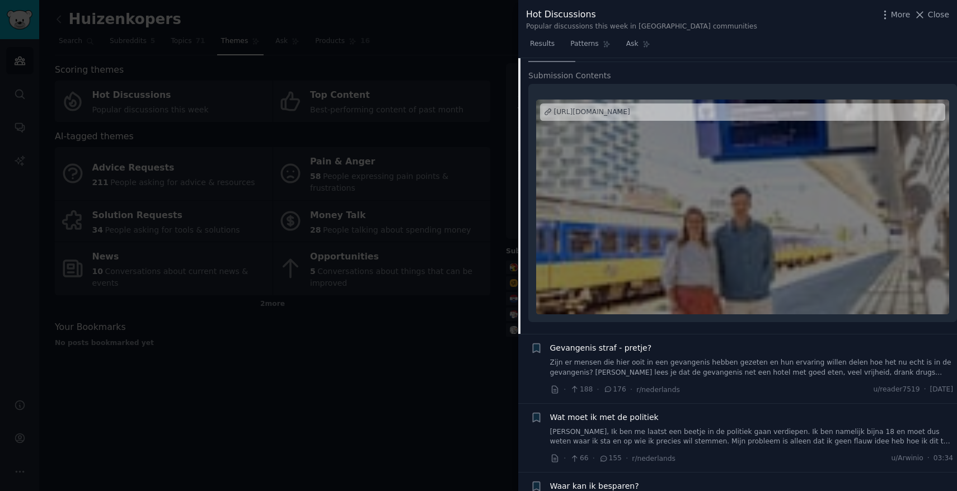
click at [735, 106] on div "[URL][DOMAIN_NAME]" at bounding box center [742, 113] width 405 height 18
click at [475, 290] on div at bounding box center [478, 245] width 957 height 491
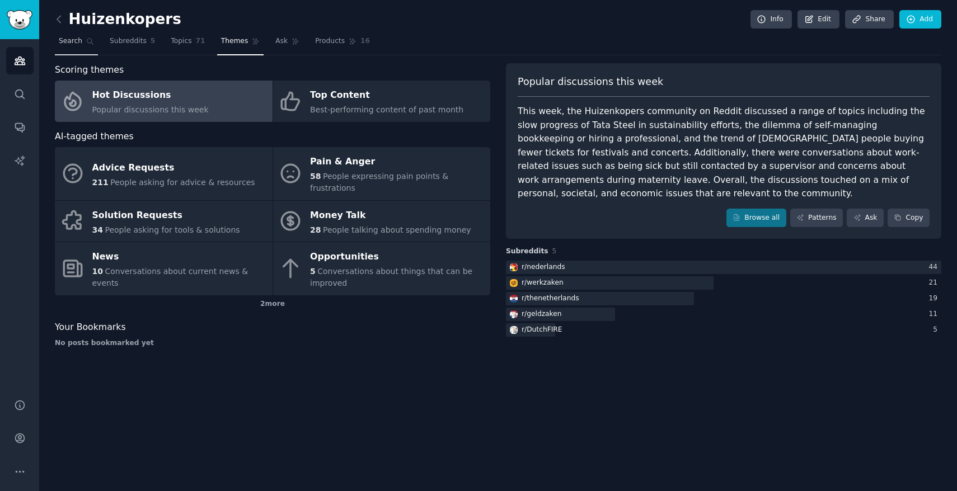
click at [81, 39] on span "Search" at bounding box center [71, 41] width 24 height 10
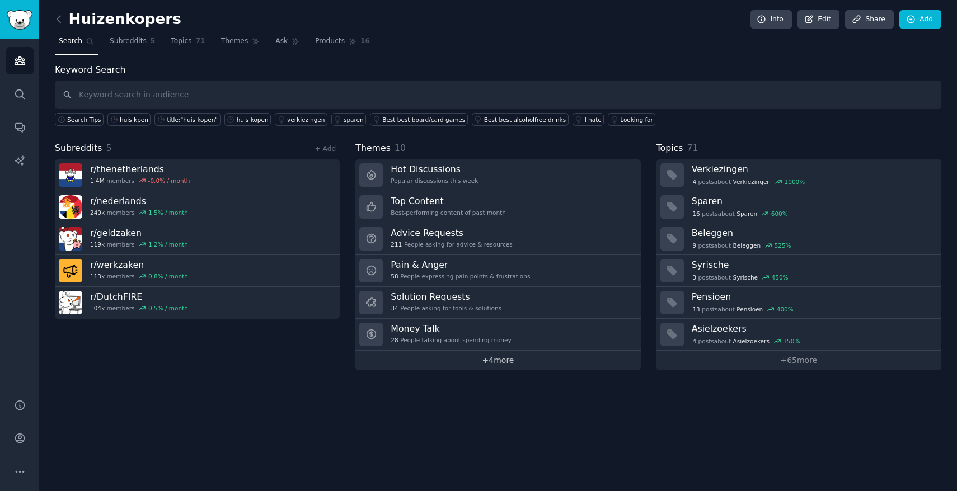
click at [491, 364] on link "+ 4 more" at bounding box center [497, 361] width 285 height 20
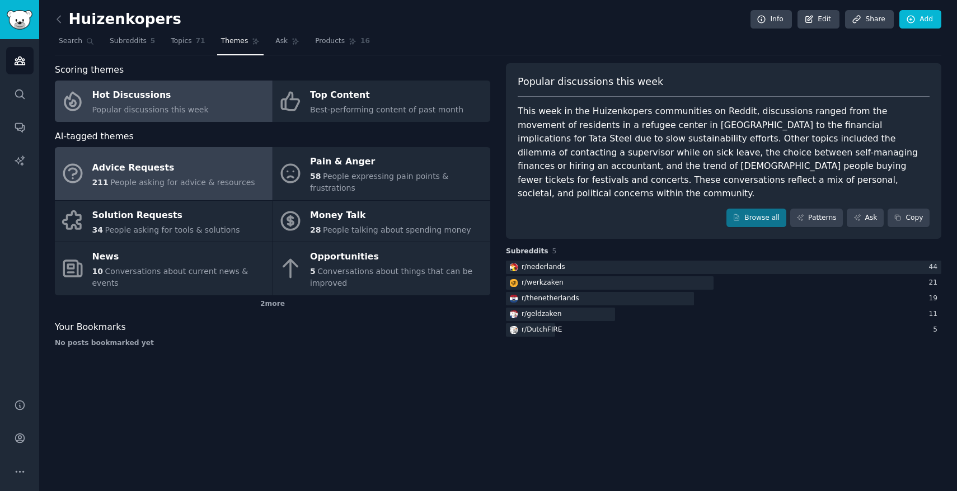
click at [207, 163] on div "Advice Requests" at bounding box center [173, 168] width 163 height 18
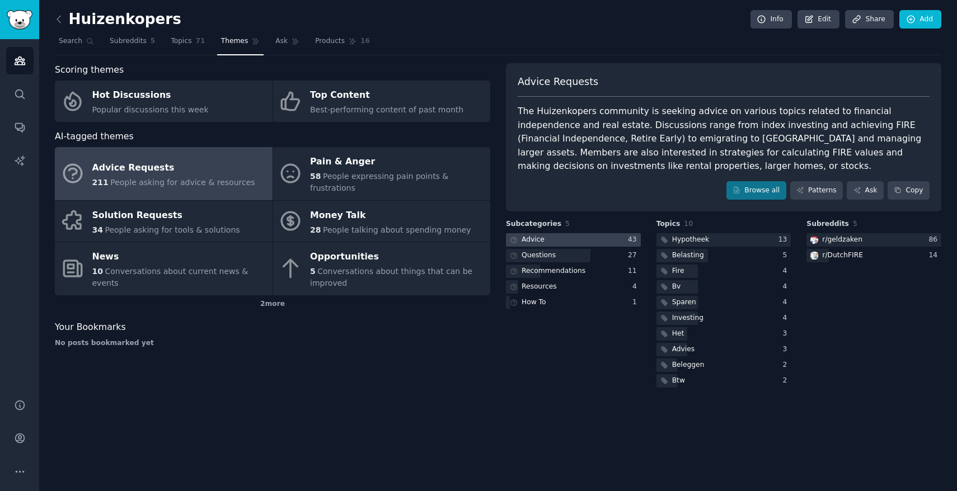
click at [546, 237] on div at bounding box center [573, 240] width 135 height 14
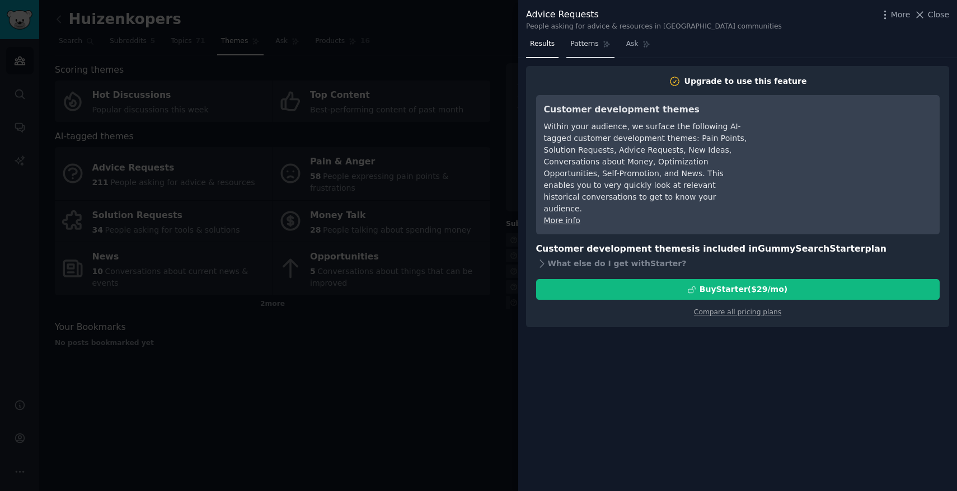
click at [589, 48] on span "Patterns" at bounding box center [584, 44] width 28 height 10
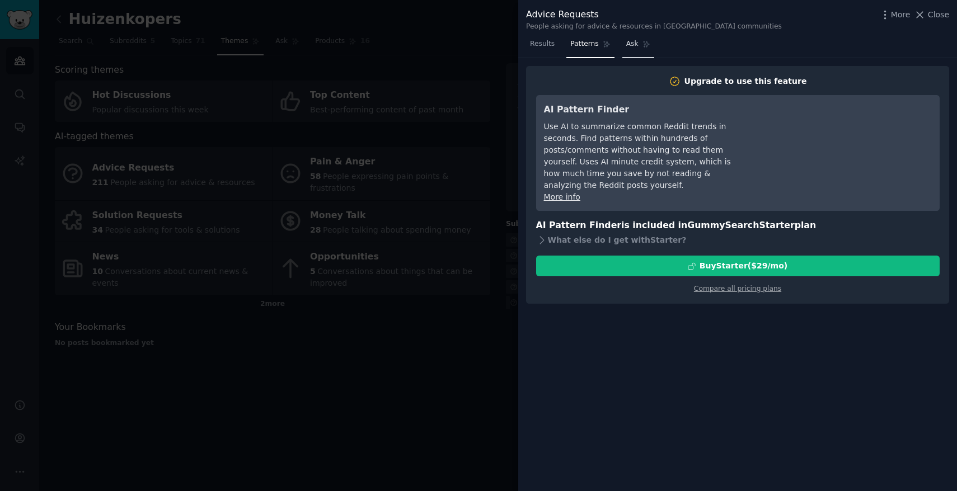
click at [639, 51] on link "Ask" at bounding box center [638, 46] width 32 height 23
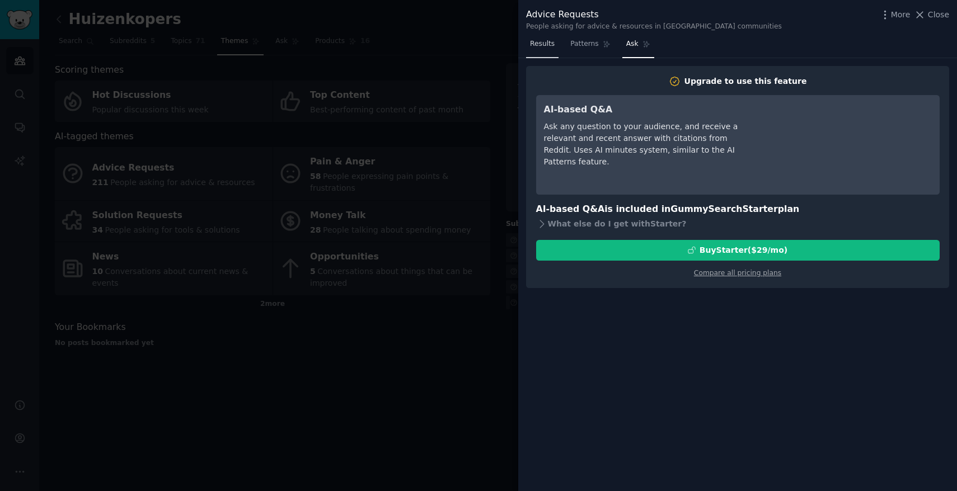
click at [547, 41] on span "Results" at bounding box center [542, 44] width 25 height 10
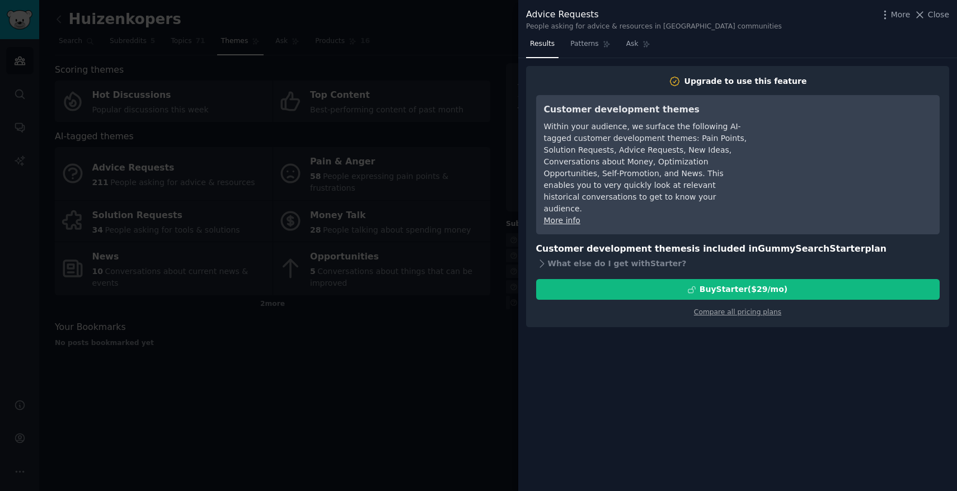
click at [442, 312] on div at bounding box center [478, 245] width 957 height 491
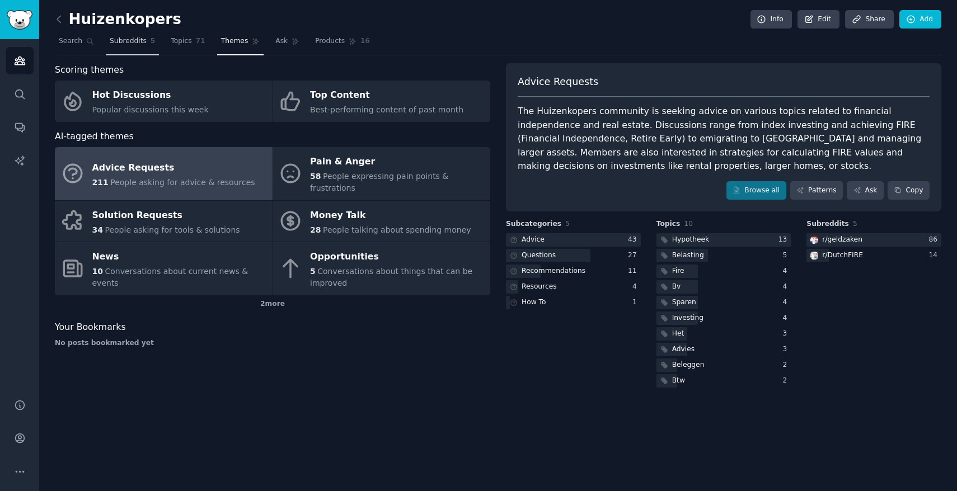
click at [128, 41] on span "Subreddits" at bounding box center [128, 41] width 37 height 10
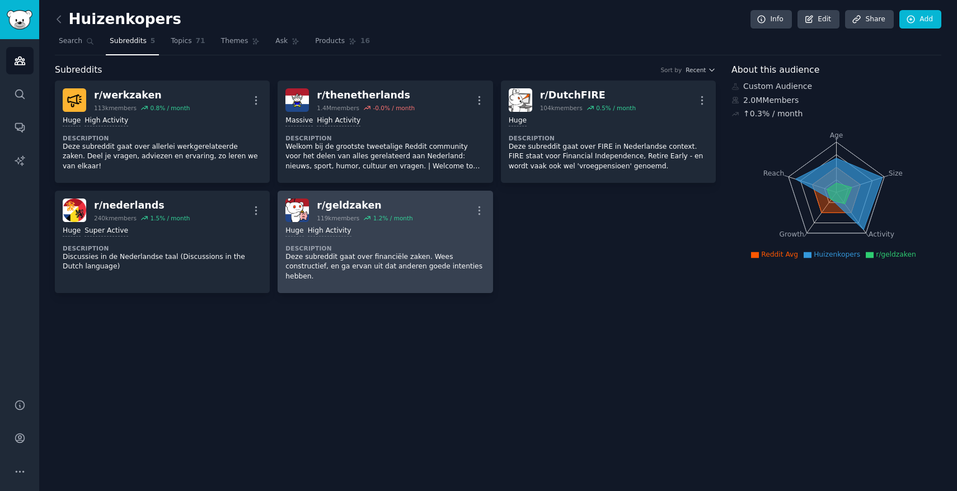
click at [342, 207] on div "r/ geldzaken" at bounding box center [365, 206] width 96 height 14
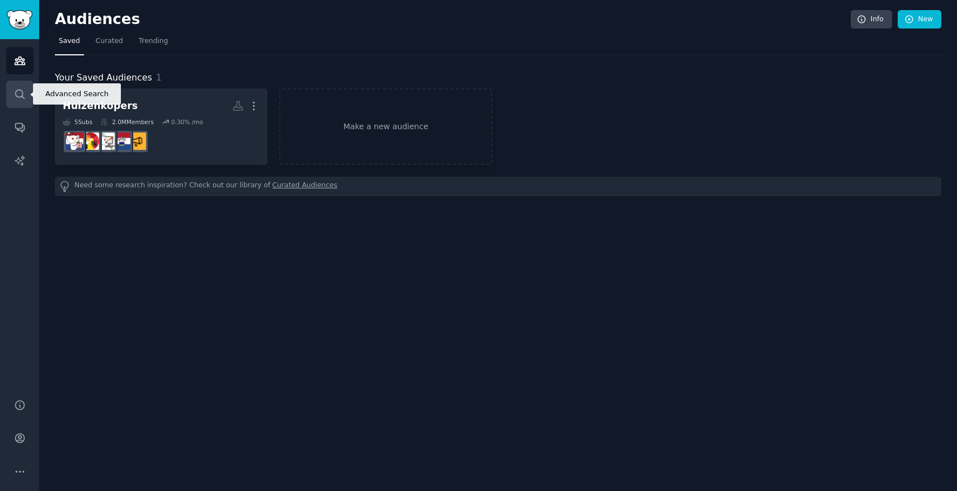
click at [15, 91] on icon "Sidebar" at bounding box center [20, 94] width 12 height 12
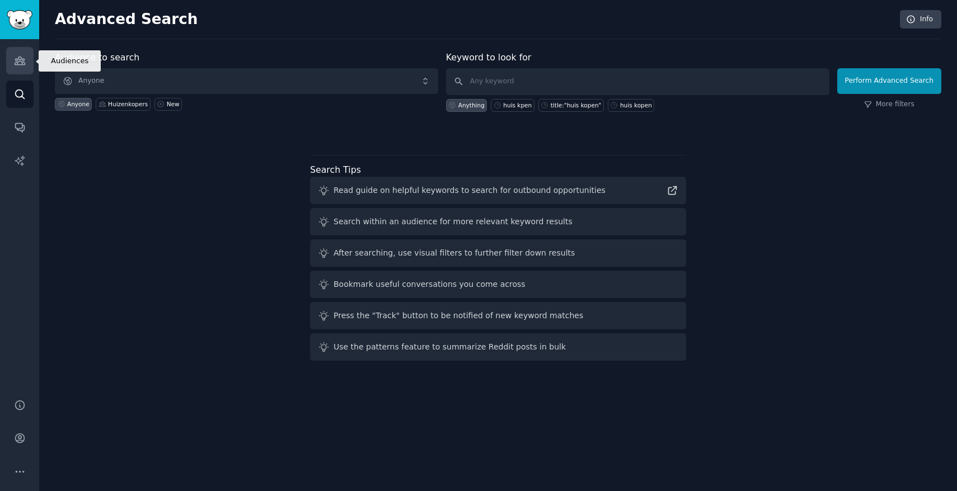
click at [17, 55] on icon "Sidebar" at bounding box center [20, 61] width 12 height 12
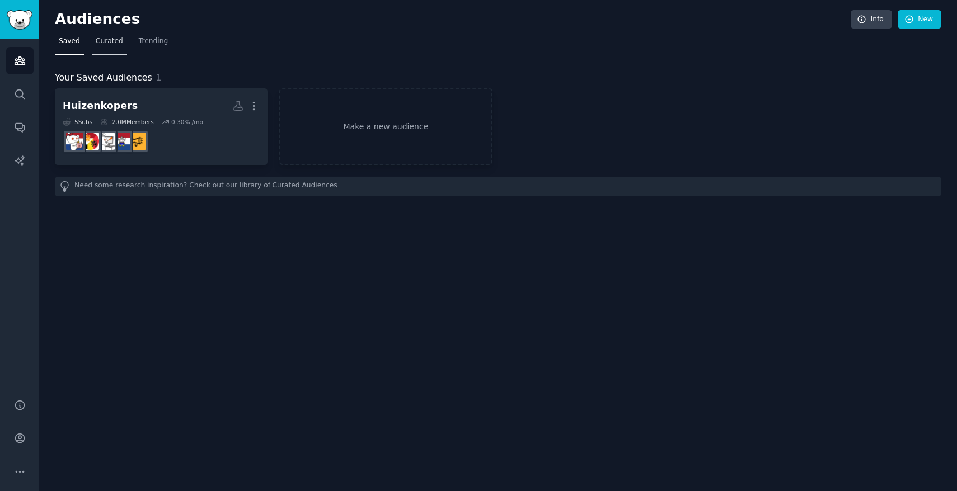
click at [116, 45] on span "Curated" at bounding box center [109, 41] width 27 height 10
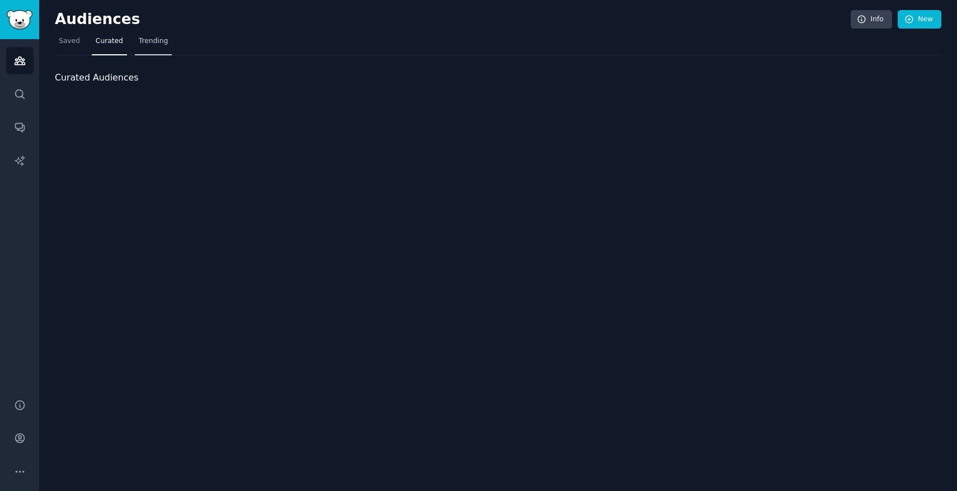
click at [155, 44] on span "Trending" at bounding box center [153, 41] width 29 height 10
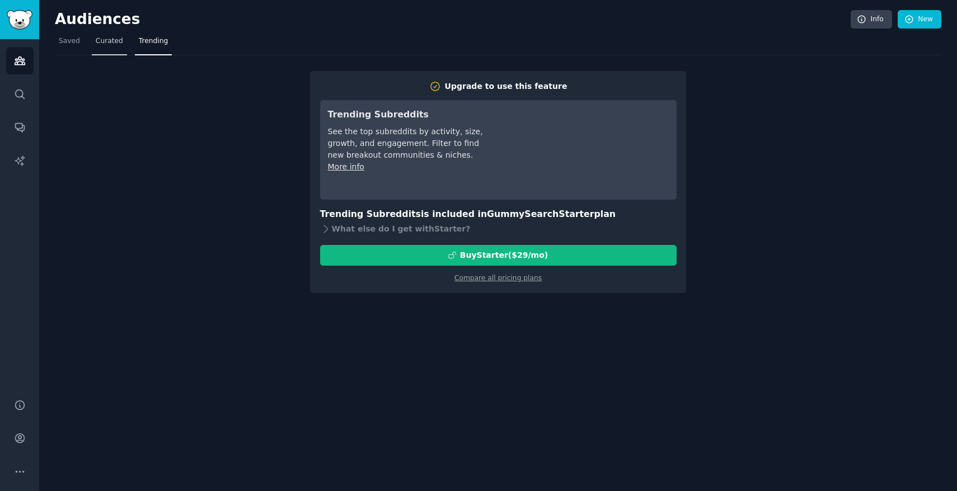
click at [114, 36] on span "Curated" at bounding box center [109, 41] width 27 height 10
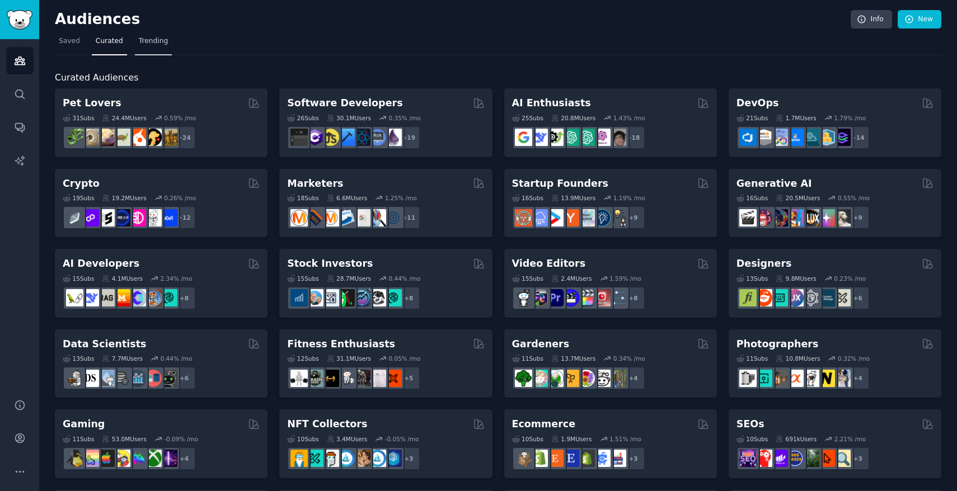
click at [159, 35] on link "Trending" at bounding box center [153, 43] width 37 height 23
